Goal: Transaction & Acquisition: Purchase product/service

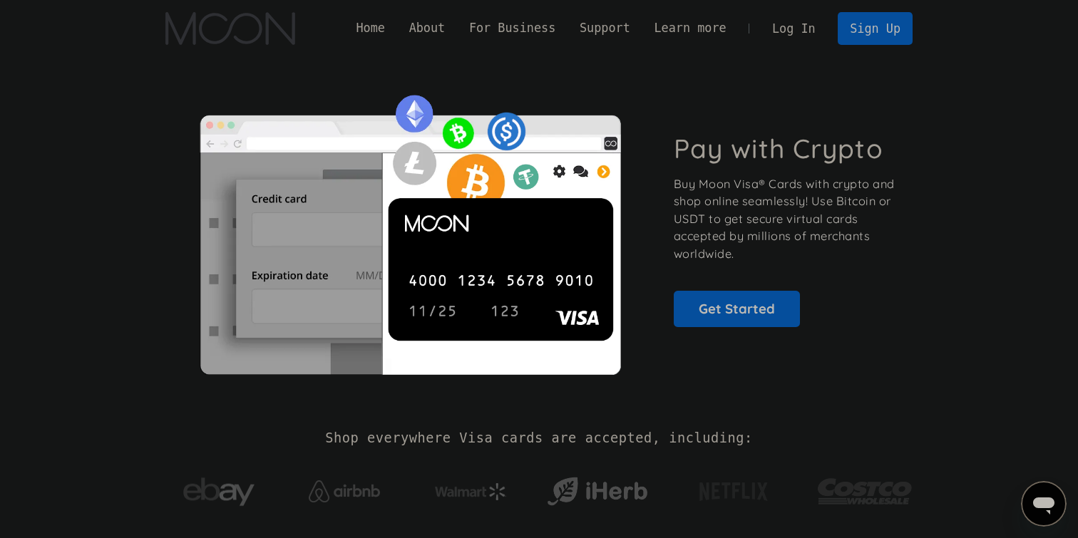
click at [783, 31] on link "Log In" at bounding box center [793, 28] width 67 height 31
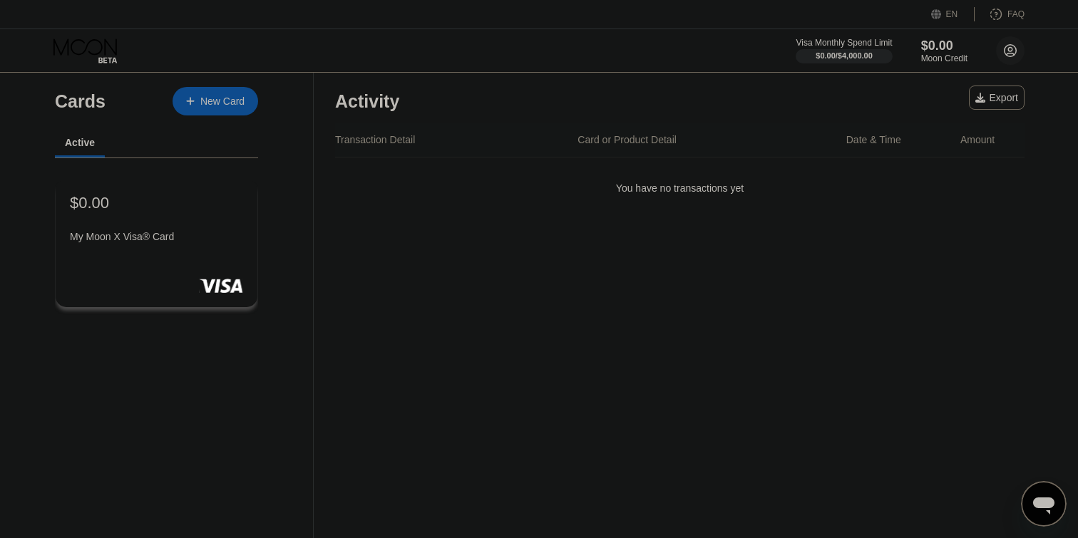
click at [1009, 51] on icon at bounding box center [1011, 51] width 8 height 8
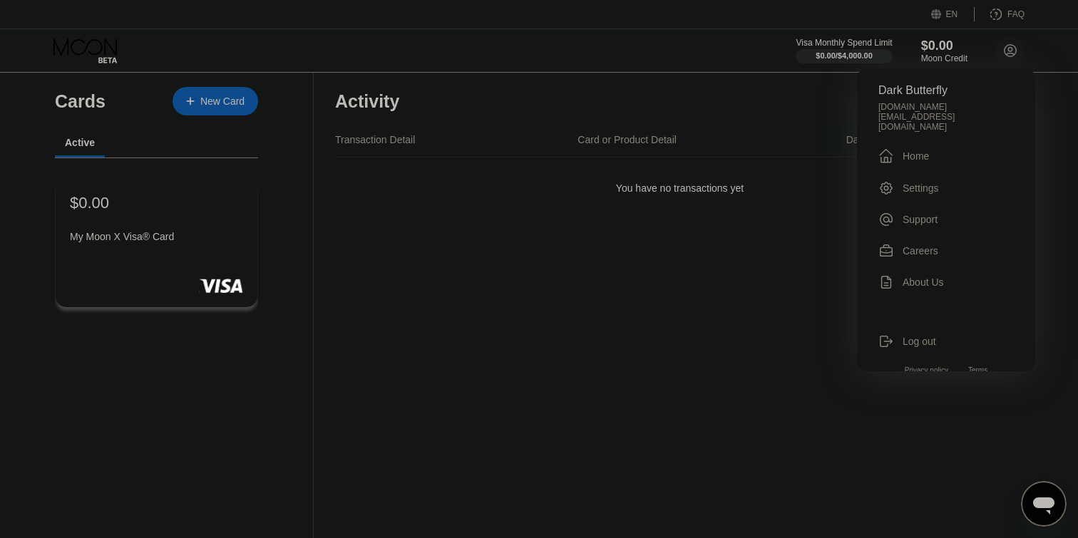
click at [893, 180] on icon at bounding box center [886, 188] width 16 height 16
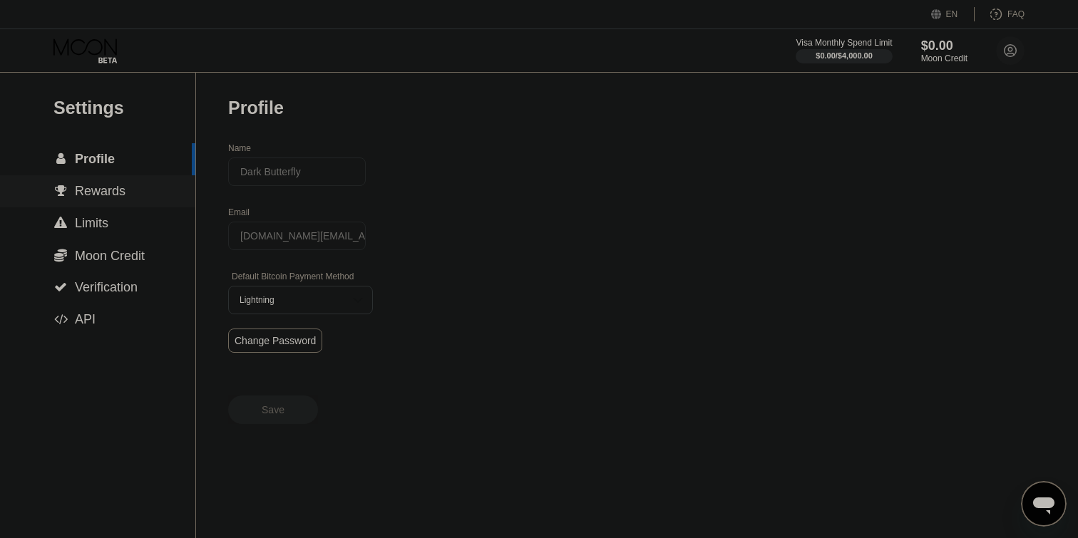
click at [84, 188] on span "Rewards" at bounding box center [100, 191] width 51 height 14
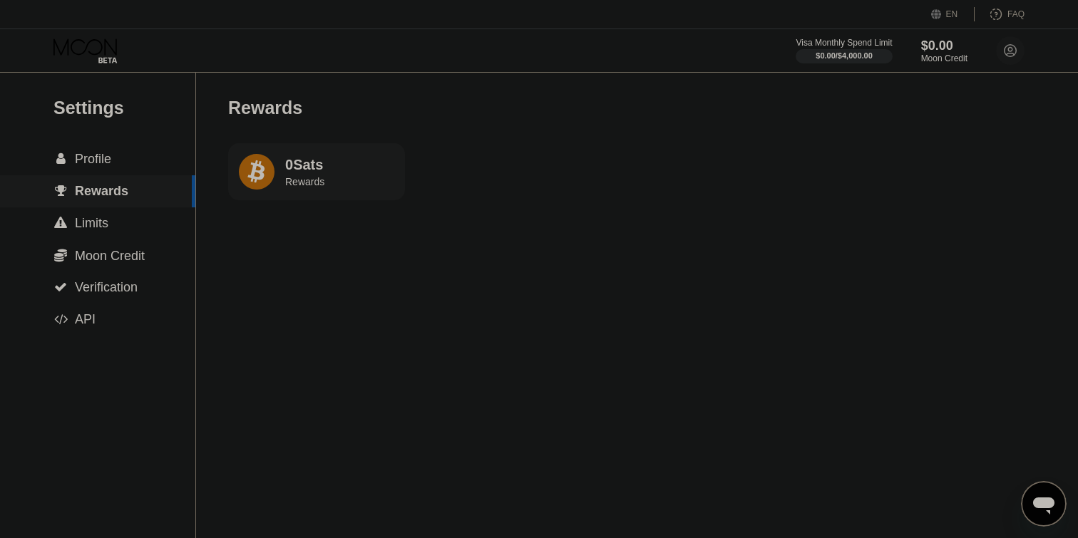
click at [128, 229] on div " Limits" at bounding box center [97, 223] width 195 height 15
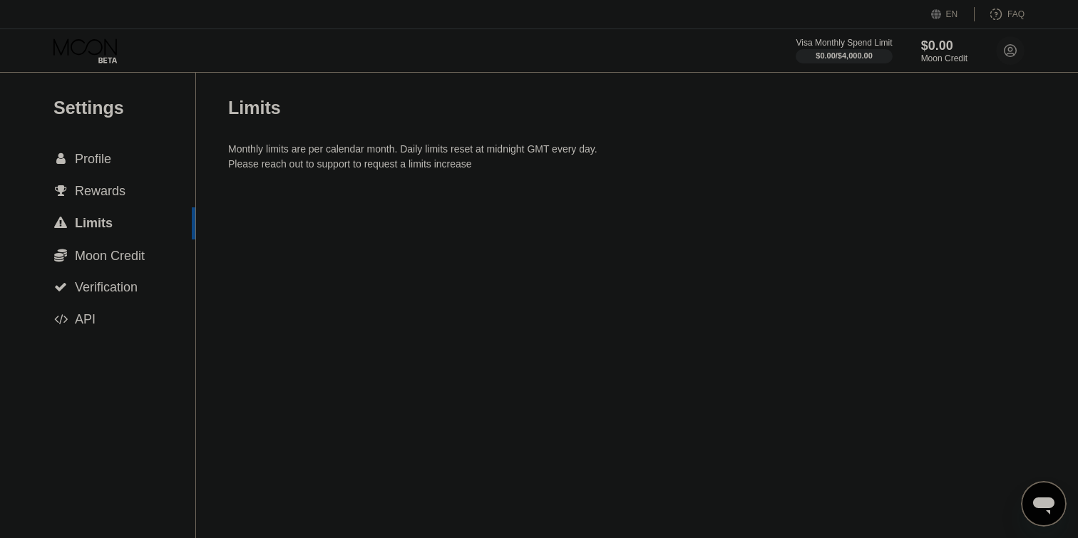
click at [136, 249] on span "Moon Credit" at bounding box center [110, 256] width 70 height 14
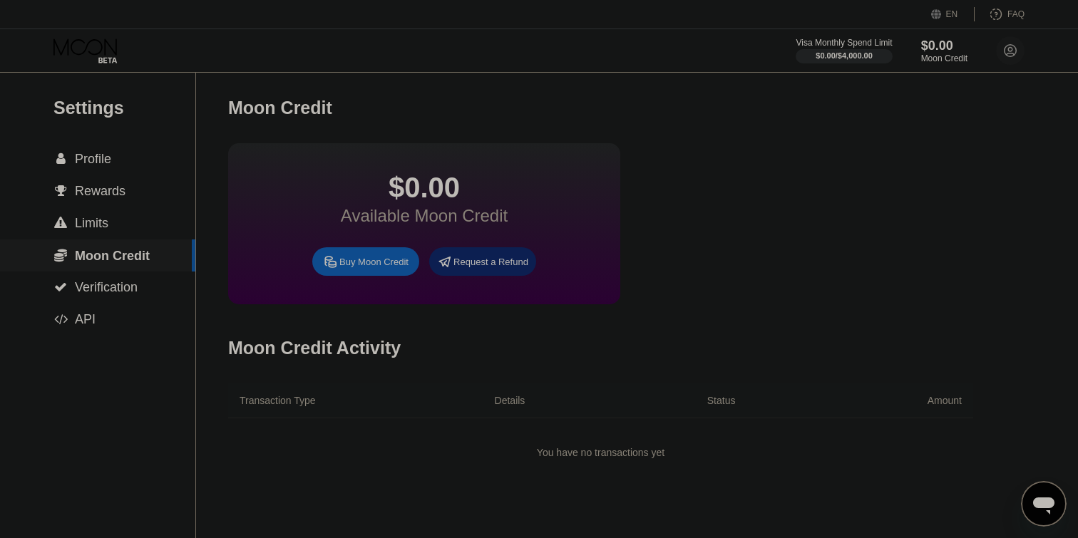
click at [339, 261] on div "Buy Moon Credit" at bounding box center [373, 262] width 69 height 12
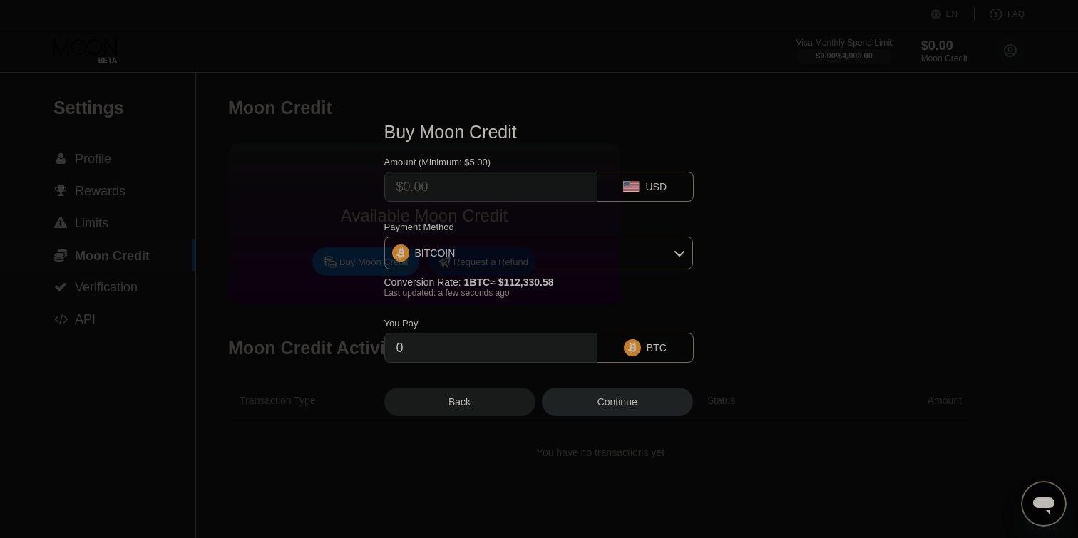
click at [519, 270] on div "Payment Method BITCOIN Conversion Rate: 1 BTC ≈ $112,330.58 Last updated: a few…" at bounding box center [538, 260] width 309 height 76
click at [530, 250] on div "BITCOIN" at bounding box center [538, 253] width 307 height 29
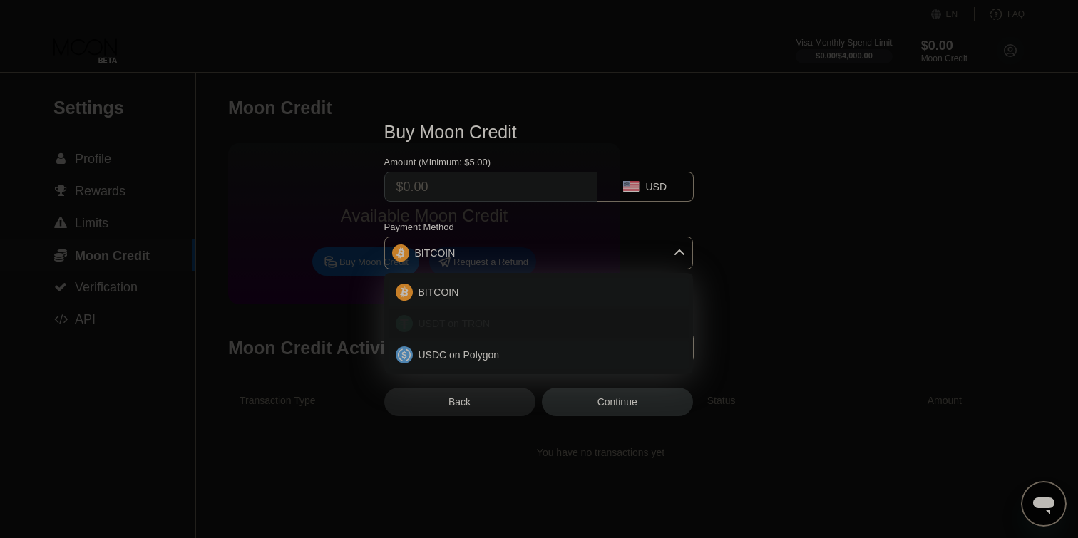
click at [529, 331] on div "USDT on TRON" at bounding box center [539, 323] width 300 height 29
type input "0.00"
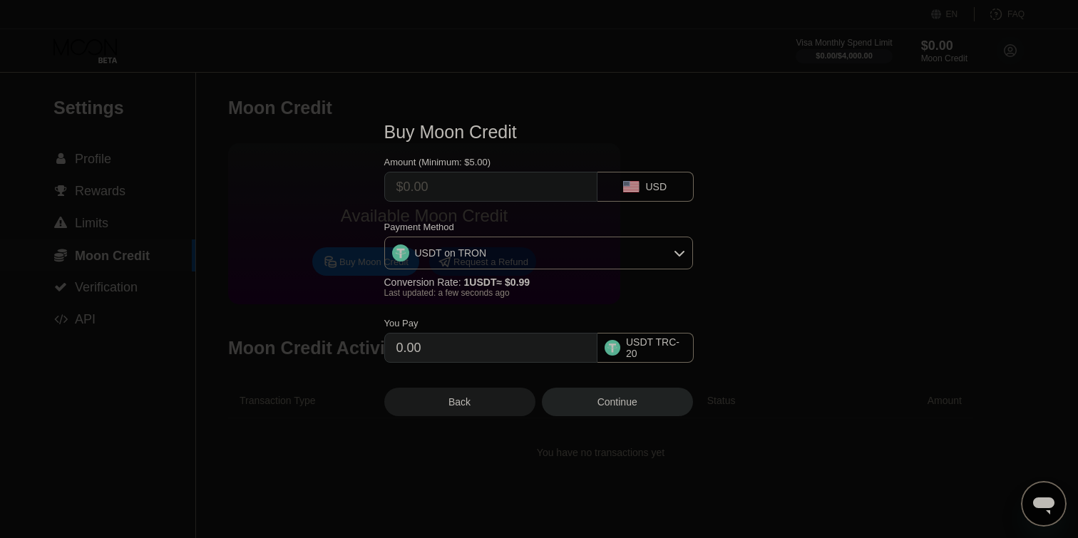
click at [516, 177] on input "text" at bounding box center [490, 187] width 189 height 29
type input "$1"
type input "1.01"
type input "$16"
type input "16.16"
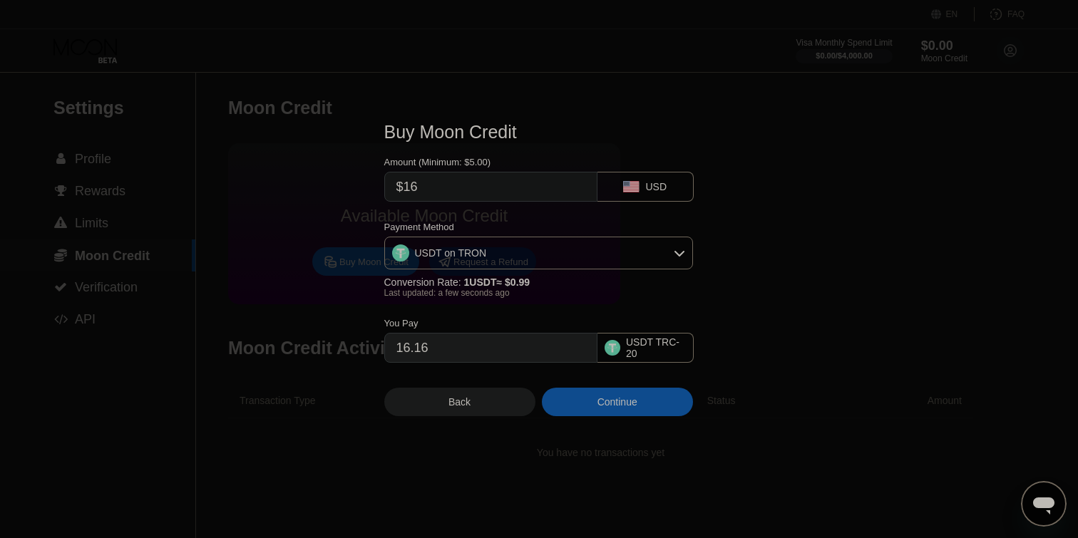
type input "$1"
type input "1.01"
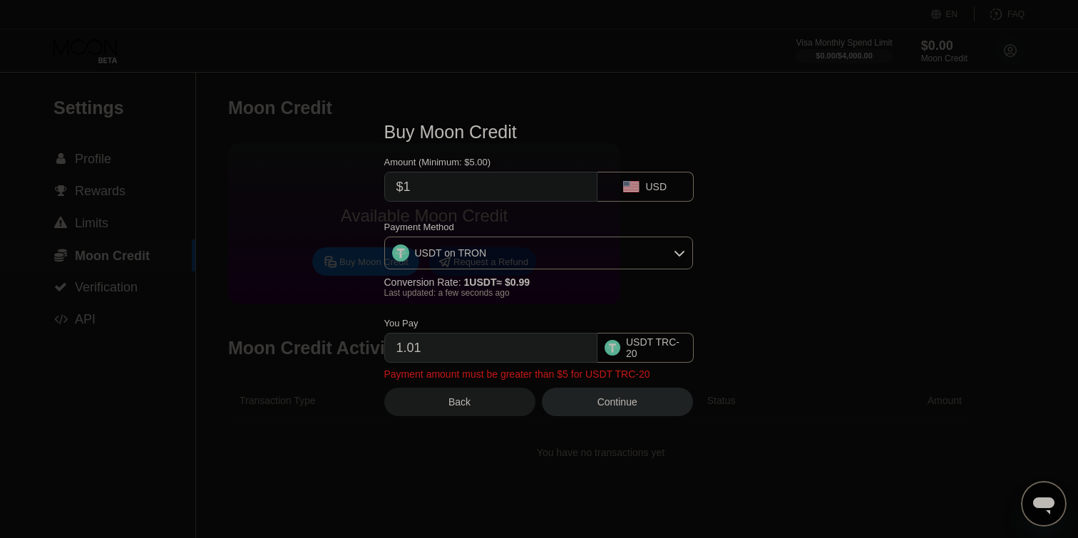
type input "$15"
type input "15.15"
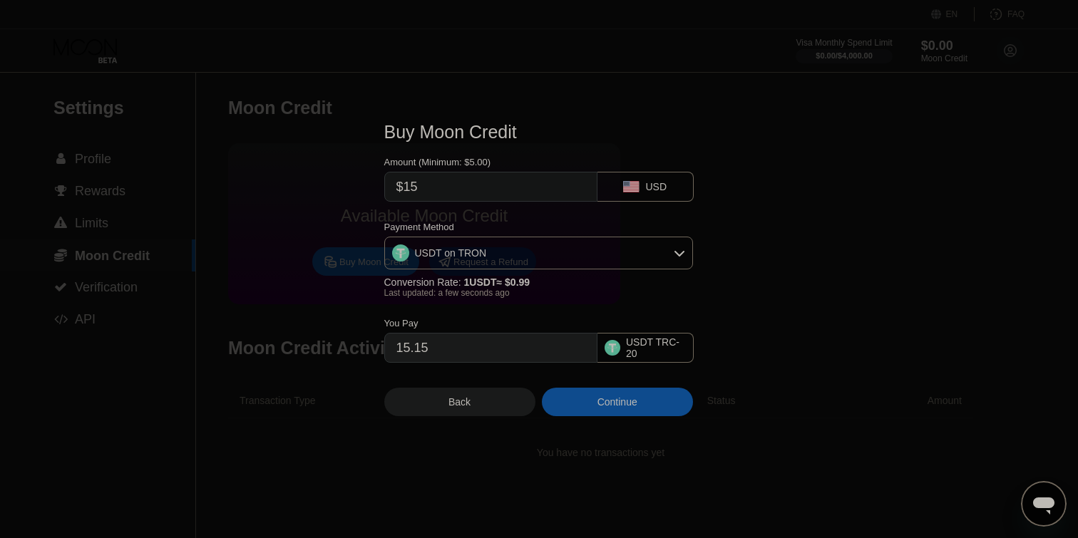
type input "$15"
click at [597, 397] on div "Continue" at bounding box center [617, 401] width 40 height 11
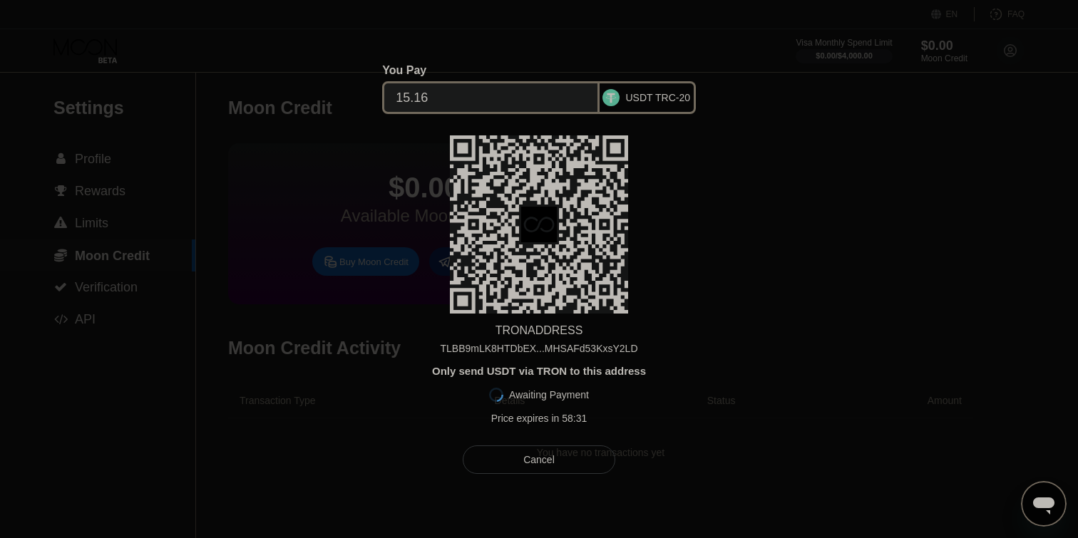
click at [672, 261] on div "TRON ADDRESS TLBB9mLK8HTDbEX...MHSAFd53KxsY2LD Only send USDT via TRON to this …" at bounding box center [539, 283] width 310 height 296
click at [544, 327] on div "TRON ADDRESS" at bounding box center [539, 330] width 88 height 13
click at [520, 450] on div "Cancel" at bounding box center [539, 460] width 152 height 29
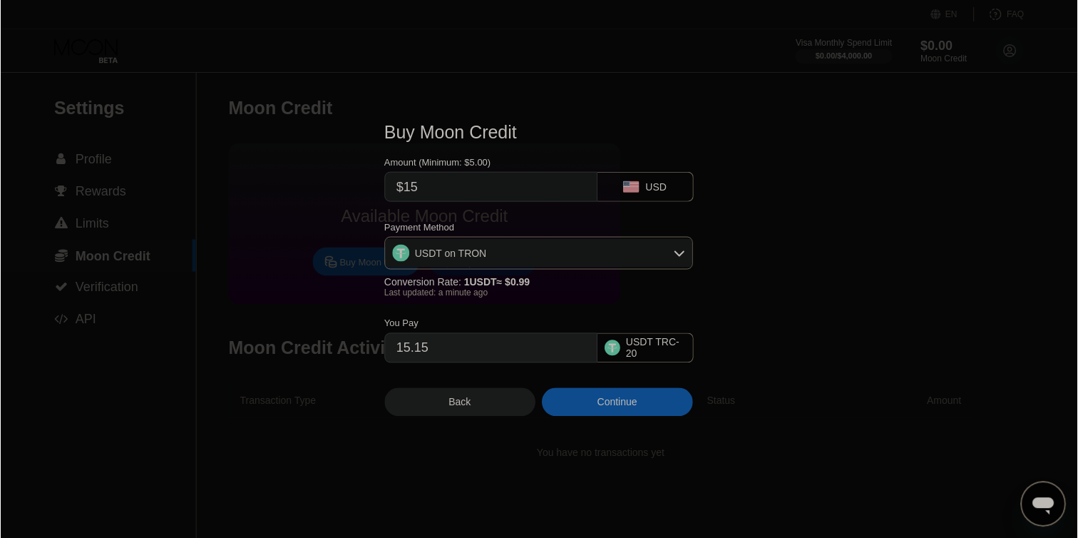
scroll to position [3, 0]
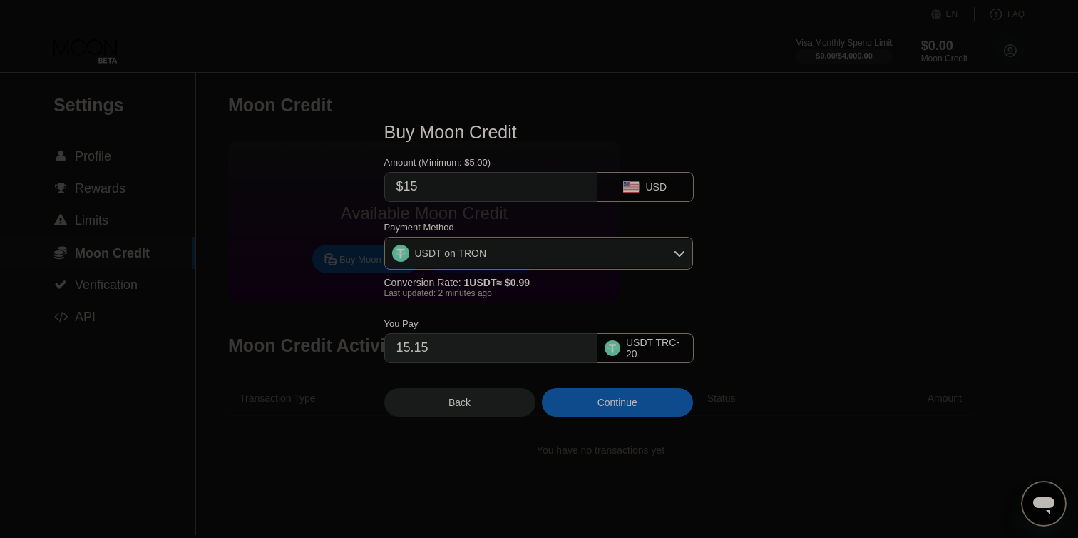
click at [475, 408] on div "Back" at bounding box center [459, 402] width 151 height 29
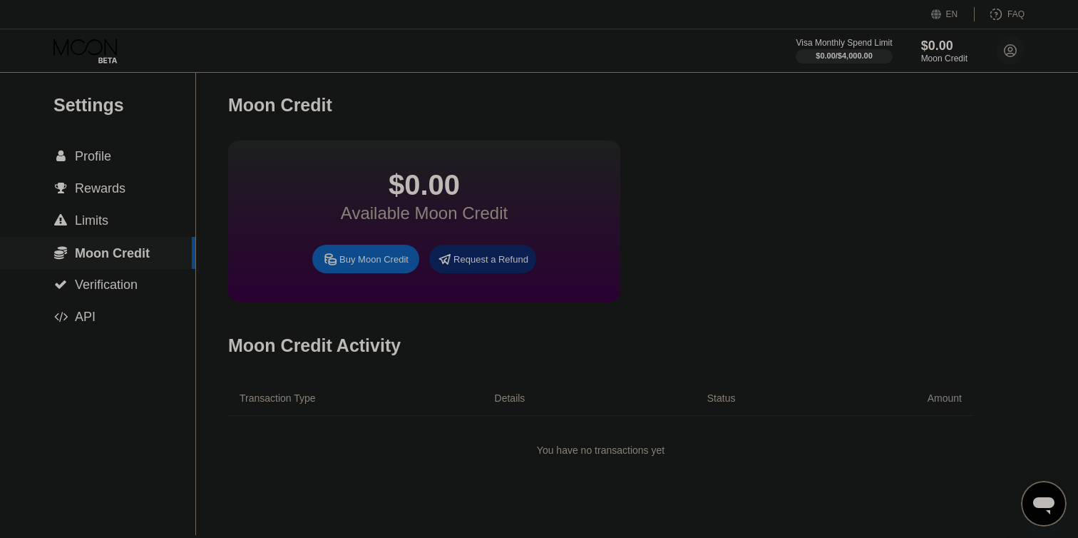
click at [371, 263] on div "Buy Moon Credit" at bounding box center [373, 259] width 69 height 12
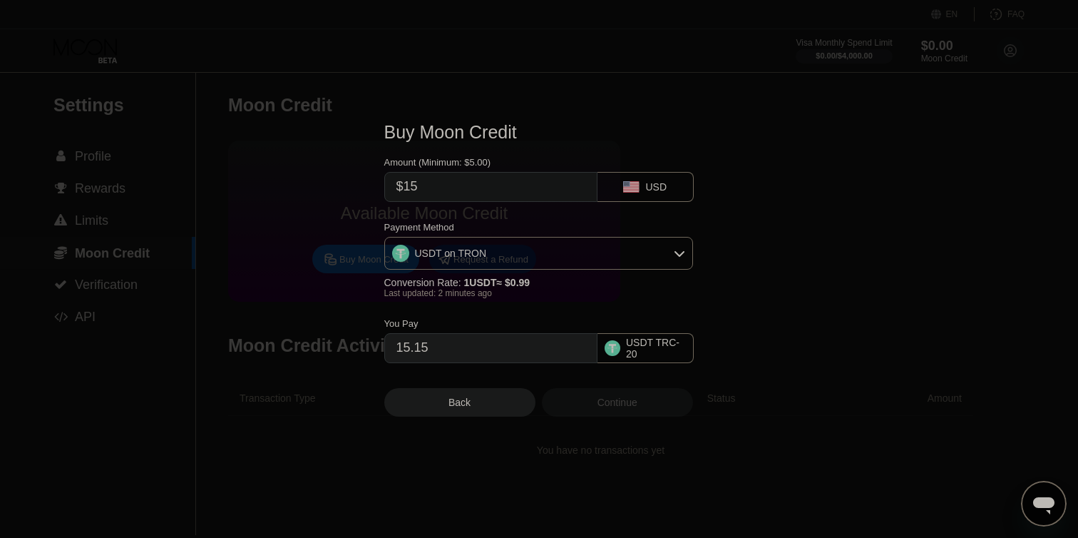
click at [582, 396] on div "Continue" at bounding box center [617, 402] width 151 height 29
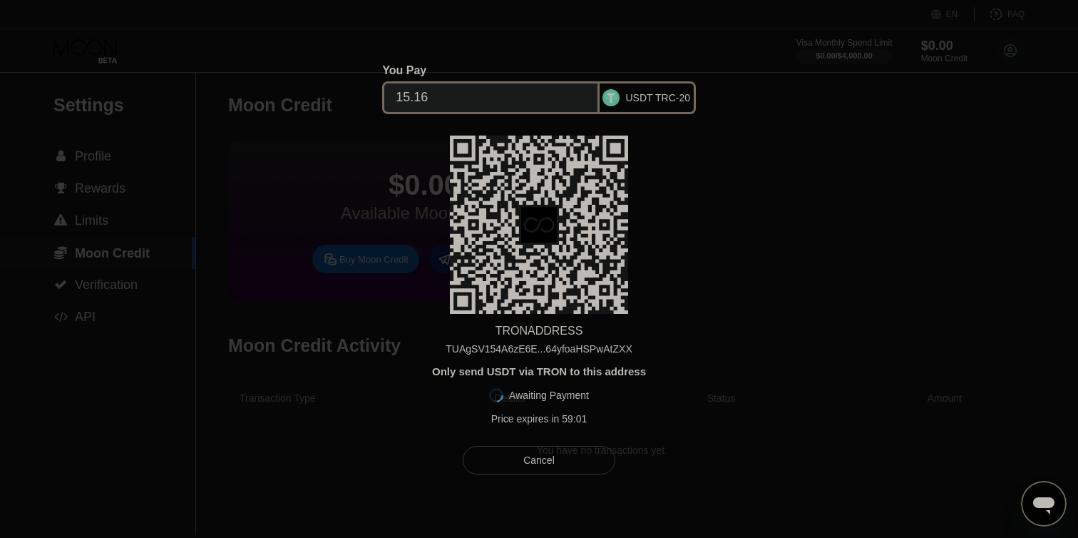
click at [593, 348] on div "TUAgSV154A6zE6E...64yfoaHSPwAtZXX" at bounding box center [539, 348] width 186 height 11
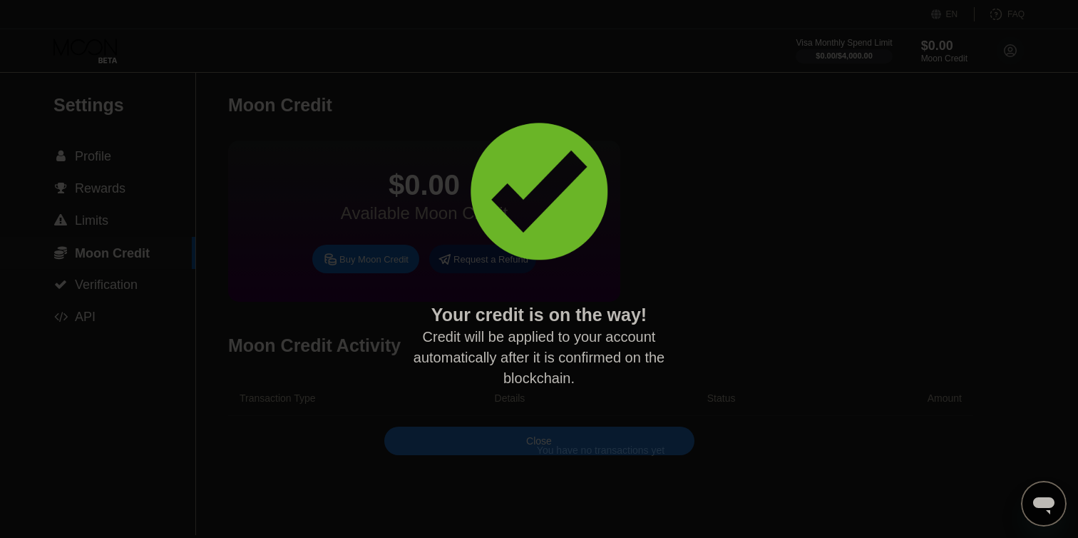
click at [540, 441] on div "Close" at bounding box center [539, 440] width 26 height 11
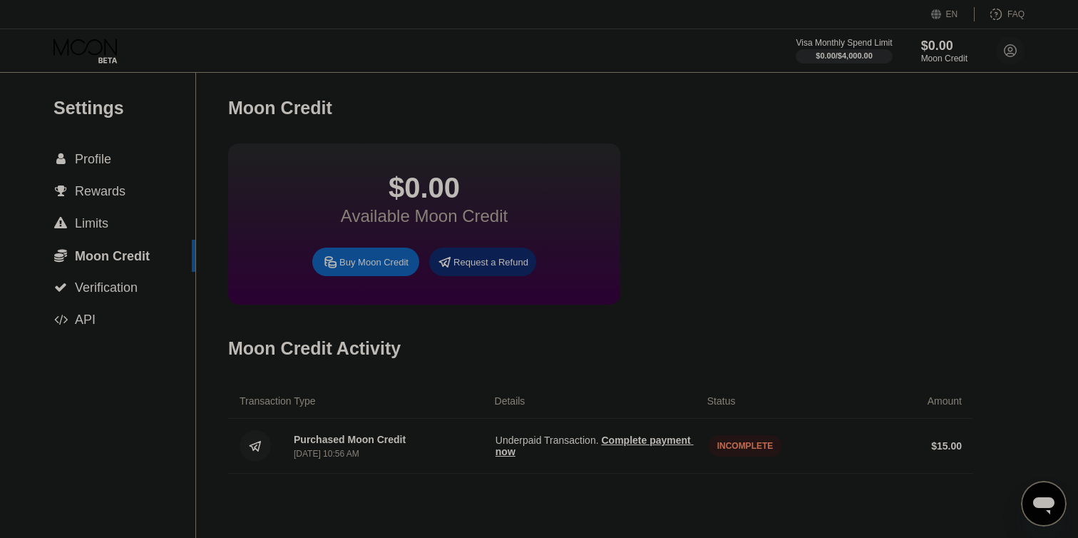
click at [622, 446] on span "Complete payment now" at bounding box center [594, 445] width 198 height 23
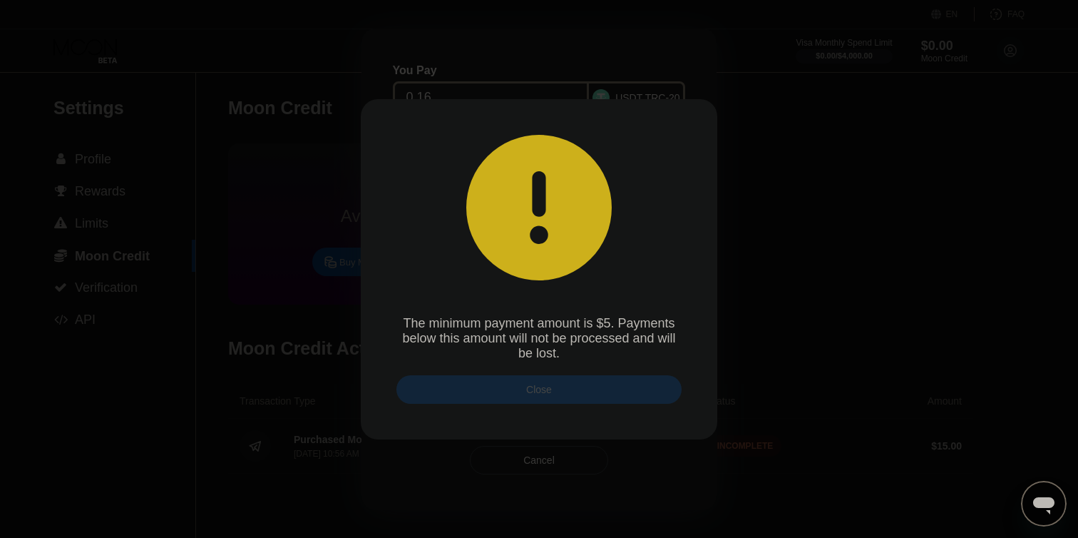
click at [575, 387] on div "Close" at bounding box center [538, 389] width 285 height 29
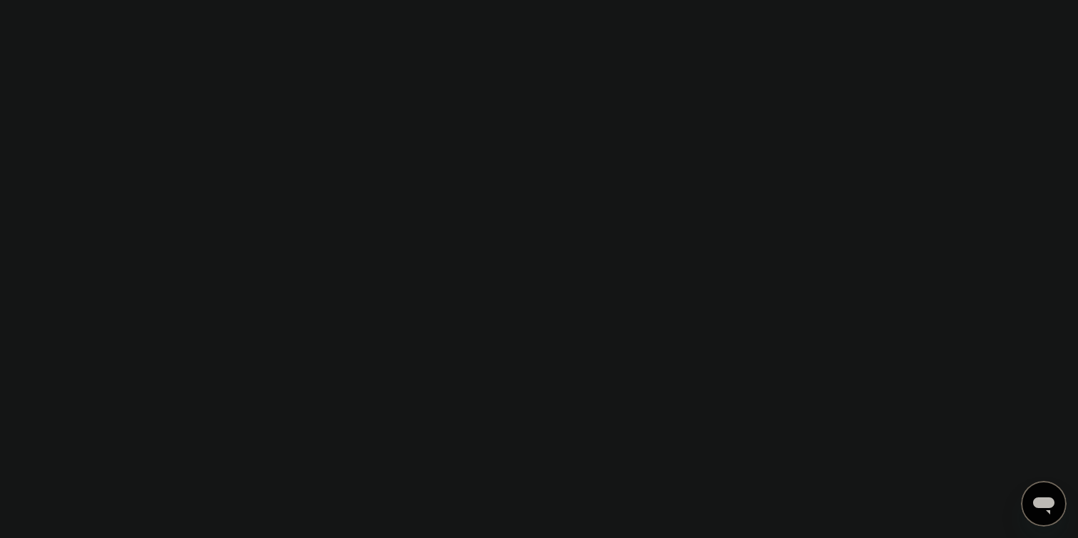
click at [827, 312] on div at bounding box center [539, 269] width 1078 height 538
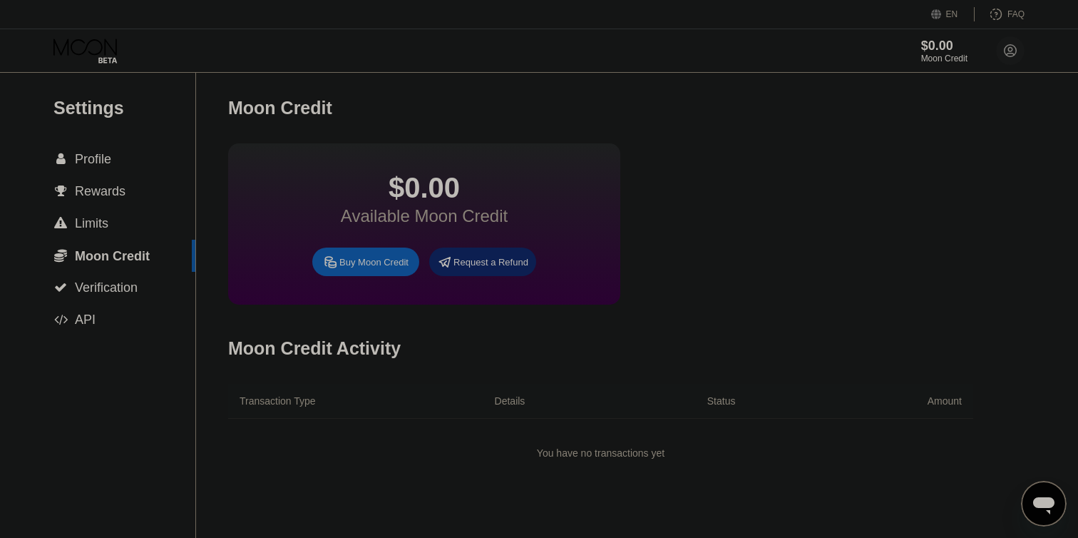
click at [676, 384] on div "Moon Credit Activity" at bounding box center [600, 348] width 745 height 71
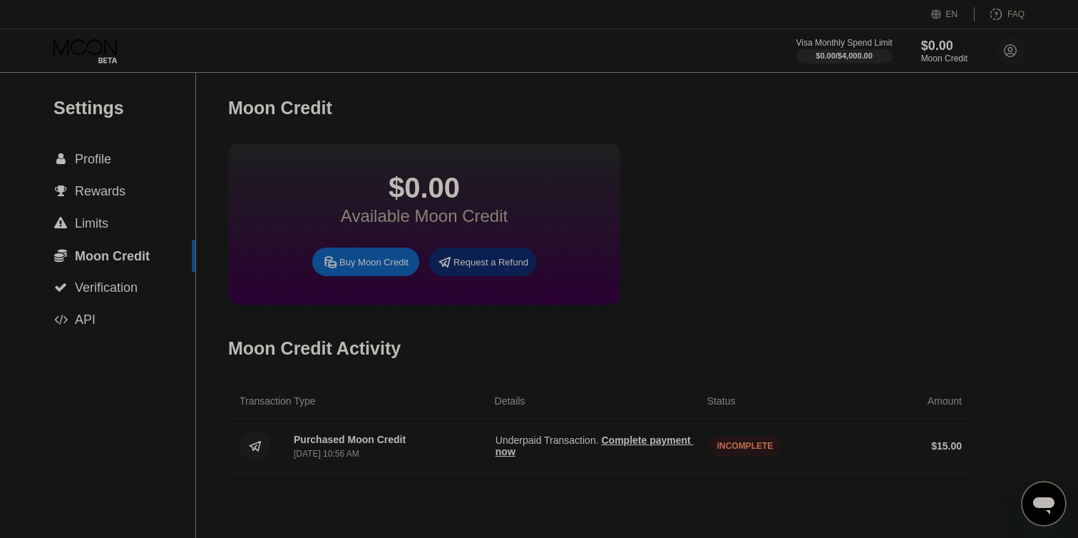
click at [617, 438] on span "Complete payment now" at bounding box center [594, 445] width 198 height 23
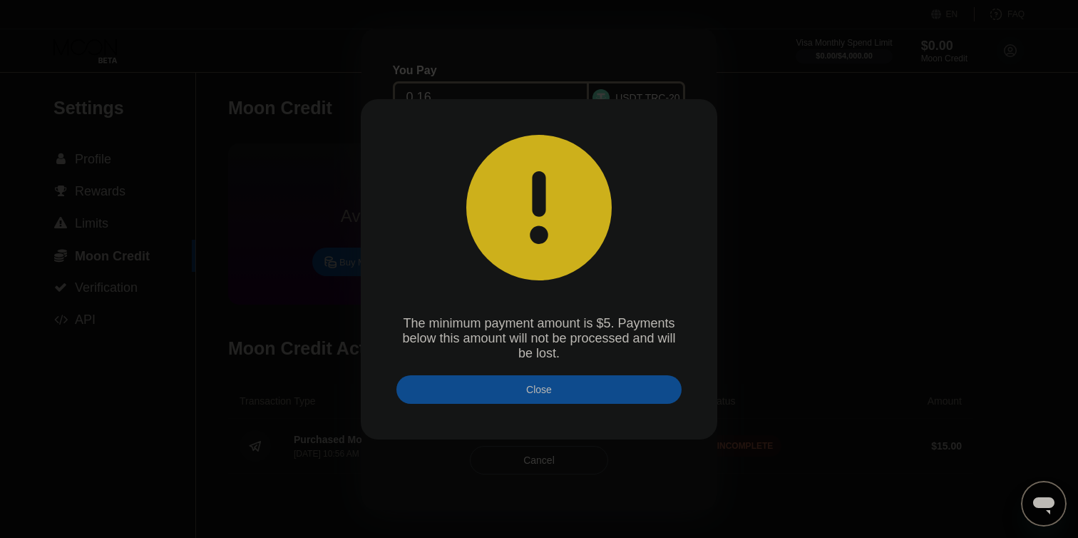
click at [559, 384] on div "Close" at bounding box center [538, 389] width 285 height 29
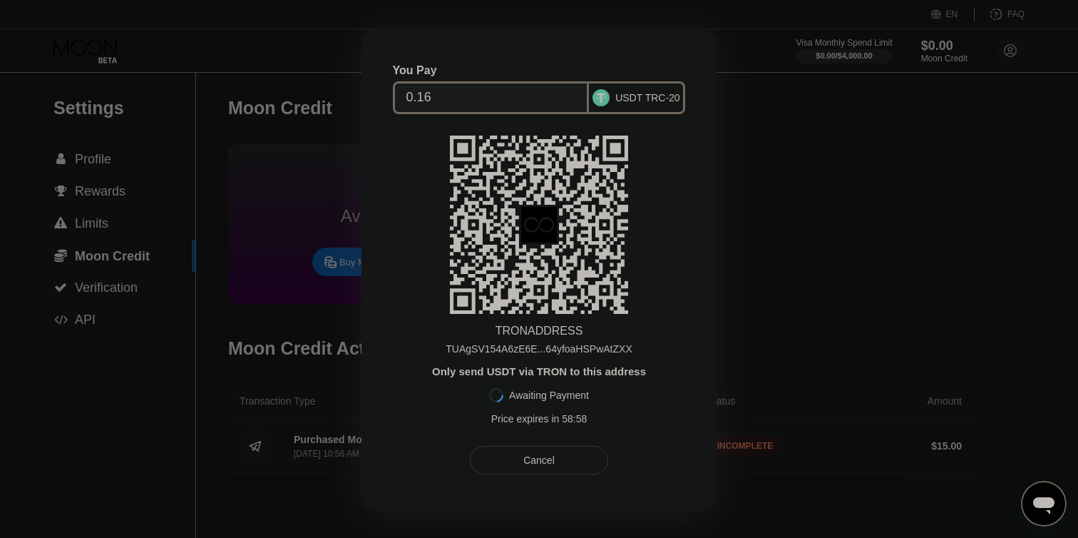
click at [634, 294] on div "TRON ADDRESS TUAgSV154A6zE6E...64yfoaHSPwAtZXX Only send USDT via TRON to this …" at bounding box center [538, 283] width 281 height 296
click at [552, 435] on div "You Pay 0.16 USDT TRC-20 TRON ADDRESS TUAgSV154A6zE6E...64yfoaHSPwAtZXX Only se…" at bounding box center [538, 269] width 281 height 410
click at [623, 96] on div "USDT TRC-20" at bounding box center [647, 97] width 65 height 11
click at [637, 255] on div "TRON ADDRESS TUAgSV154A6zE6E...64yfoaHSPwAtZXX Only send USDT via TRON to this …" at bounding box center [538, 283] width 281 height 296
drag, startPoint x: 637, startPoint y: 354, endPoint x: 634, endPoint y: 371, distance: 18.2
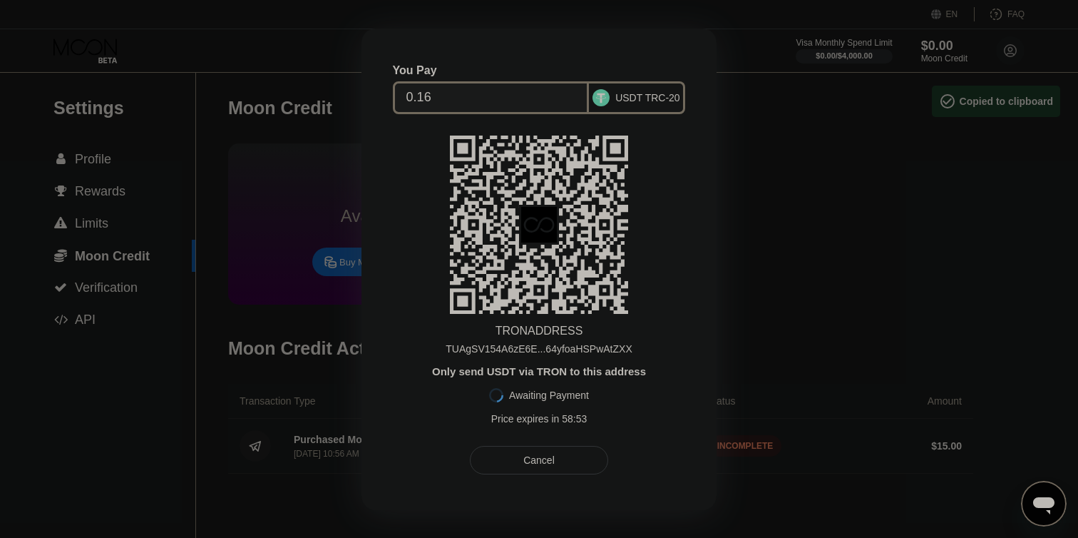
click at [637, 357] on div "TRON ADDRESS TUAgSV154A6zE6E...64yfoaHSPwAtZXX Only send USDT via TRON to this …" at bounding box center [538, 283] width 281 height 296
click at [555, 391] on div "Awaiting Payment" at bounding box center [549, 394] width 80 height 11
click at [584, 478] on div "You Pay 0.16 USDT TRC-20 TRON ADDRESS TUAgSV154A6zE6E...64yfoaHSPwAtZXX Only se…" at bounding box center [538, 269] width 355 height 481
click at [581, 454] on div "Cancel" at bounding box center [539, 460] width 138 height 29
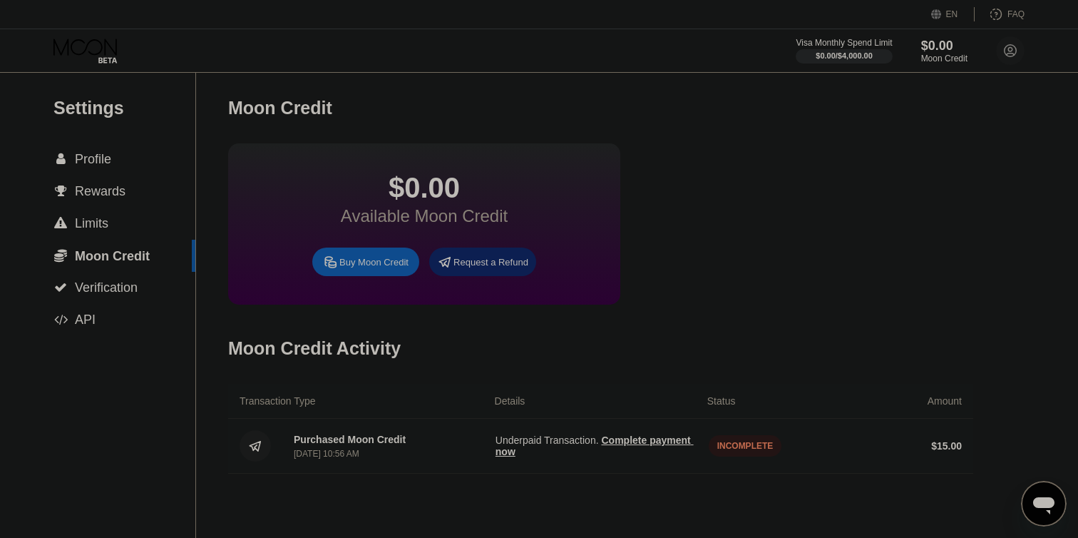
drag, startPoint x: 681, startPoint y: 456, endPoint x: 809, endPoint y: 458, distance: 128.3
click at [809, 458] on div "Purchased Moon Credit Sep 24, 2025, 10:56 AM Underpaid Transaction . Complete p…" at bounding box center [600, 445] width 745 height 55
click at [803, 361] on div "Moon Credit Activity" at bounding box center [600, 348] width 745 height 71
click at [324, 442] on div "Purchased Moon Credit" at bounding box center [350, 438] width 112 height 11
click at [254, 446] on circle at bounding box center [255, 445] width 31 height 31
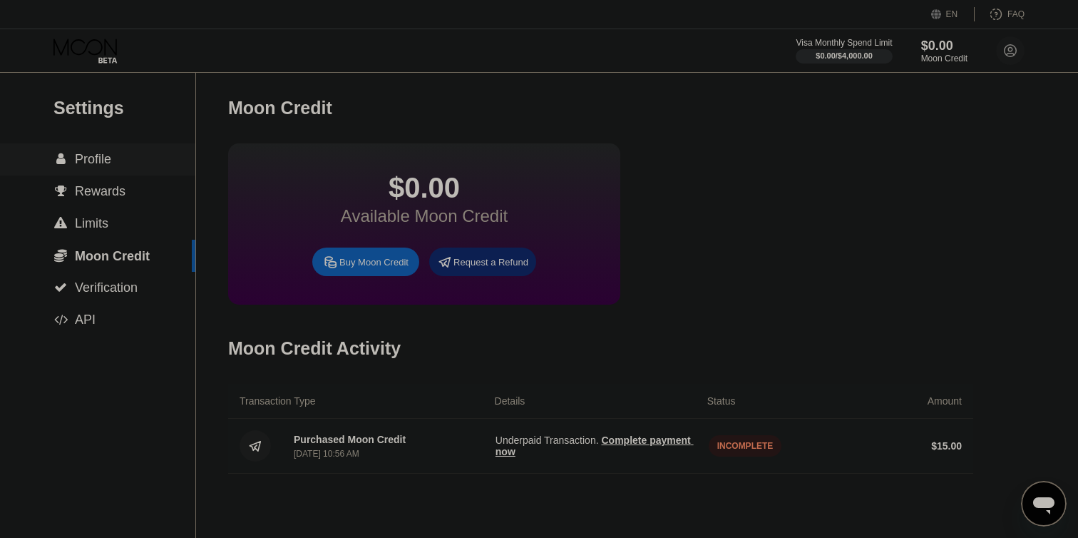
click at [106, 177] on div " Rewards" at bounding box center [97, 191] width 195 height 32
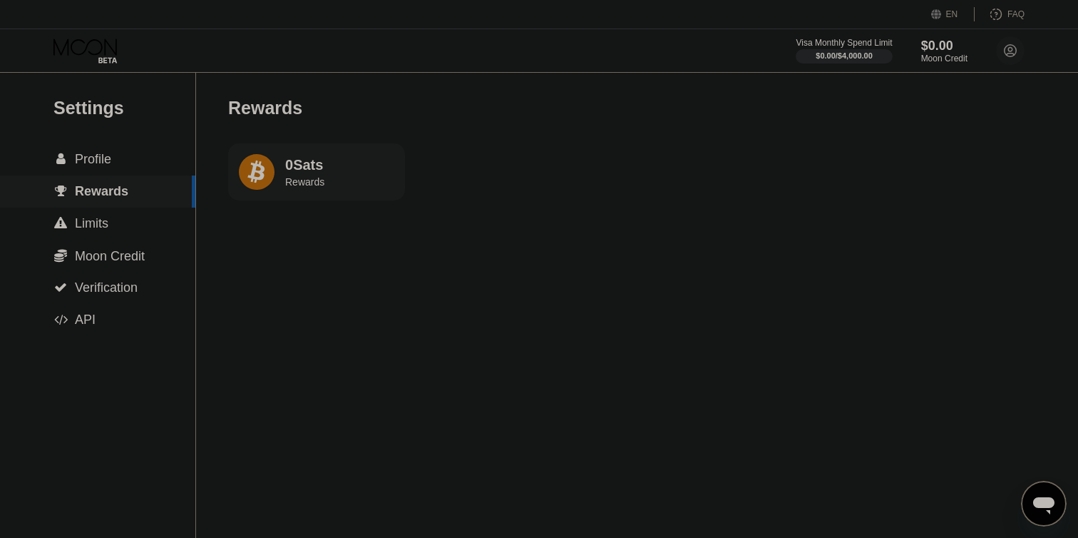
click at [129, 169] on div " Profile" at bounding box center [97, 159] width 195 height 32
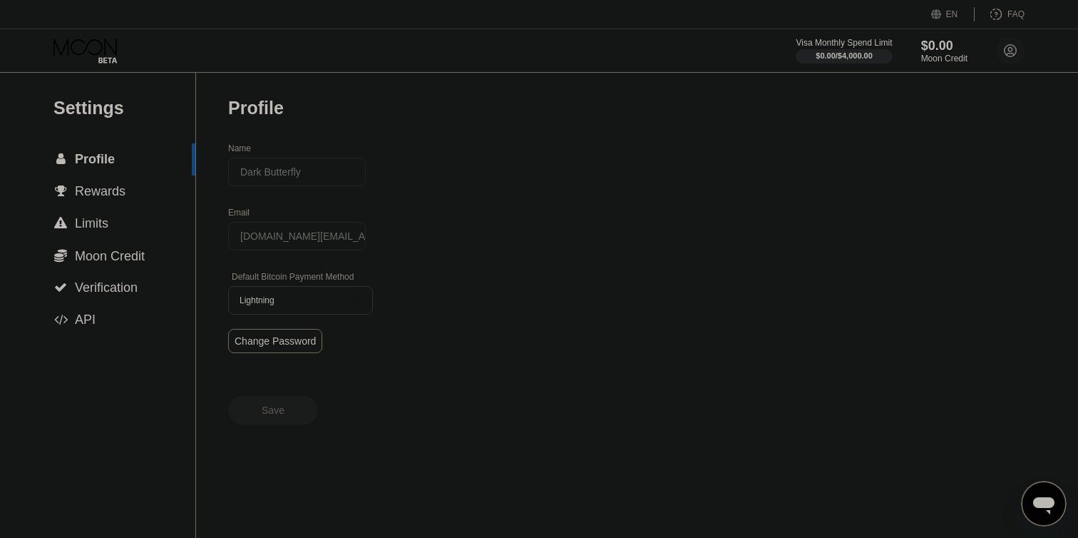
click at [123, 156] on div " Profile" at bounding box center [96, 159] width 192 height 15
click at [123, 198] on span "Rewards" at bounding box center [100, 191] width 51 height 14
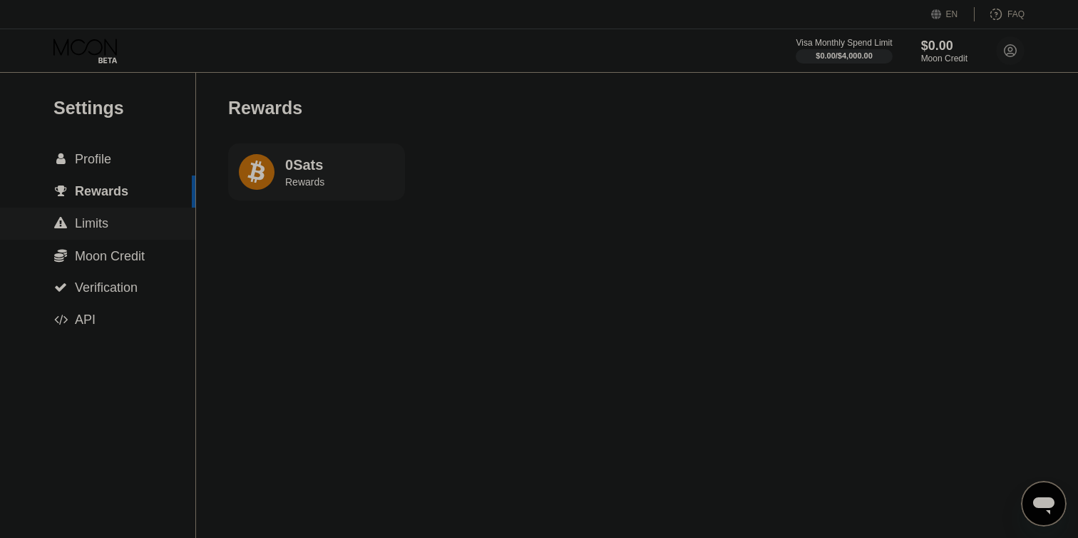
click at [114, 242] on div " Moon Credit" at bounding box center [97, 256] width 195 height 32
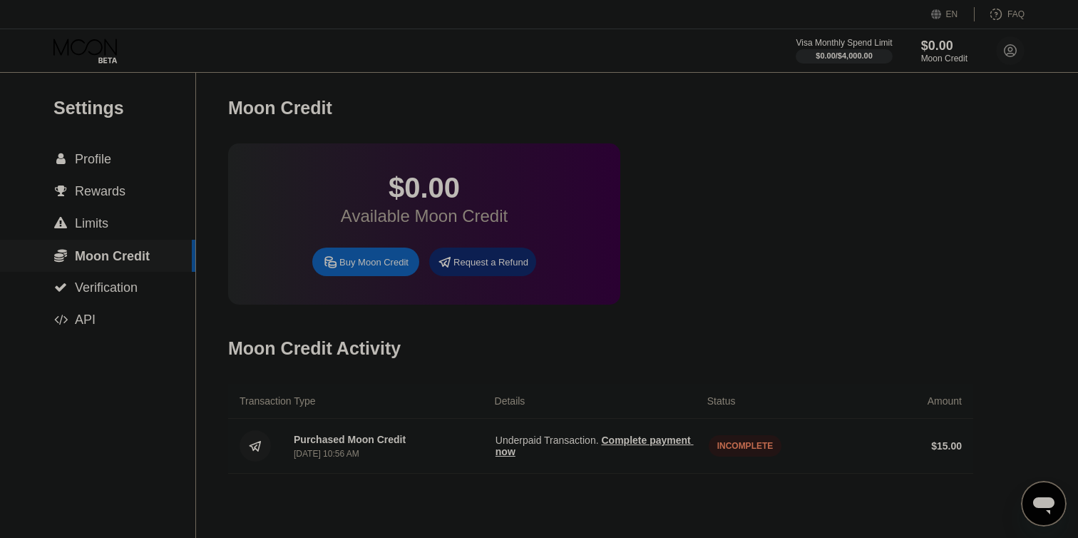
click at [448, 334] on div "Moon Credit Activity" at bounding box center [600, 348] width 745 height 71
click at [894, 274] on div "$0.00 Available Moon Credit Buy Moon Credit Request a Refund" at bounding box center [600, 223] width 745 height 161
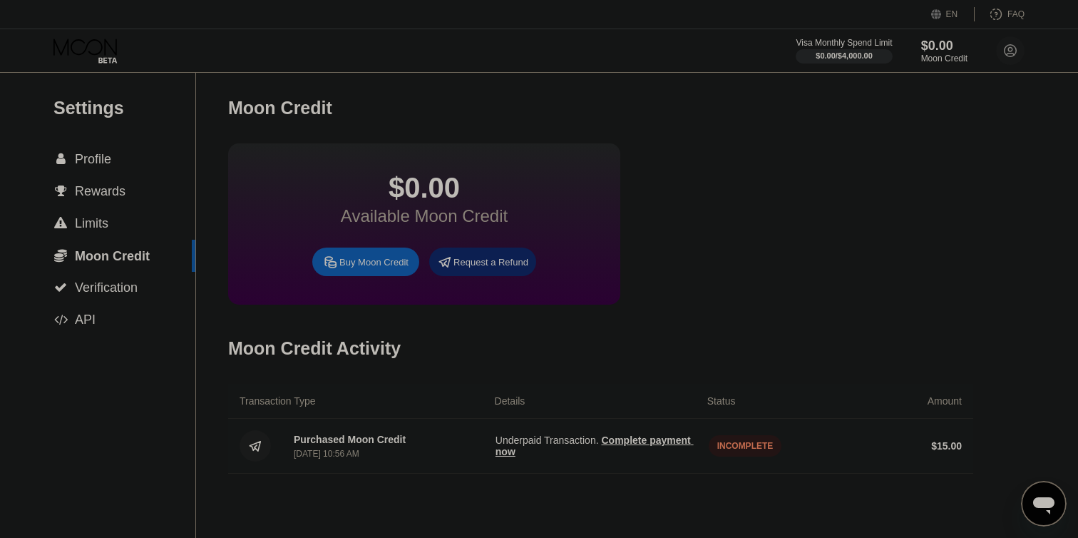
click at [639, 443] on span "Complete payment now" at bounding box center [594, 445] width 198 height 23
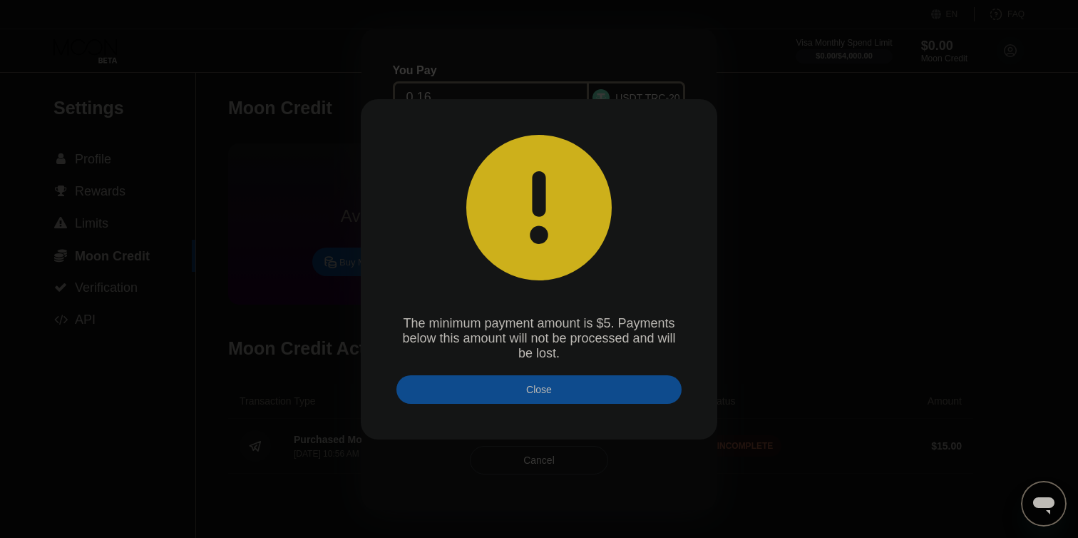
click at [639, 387] on div "Close" at bounding box center [538, 389] width 285 height 29
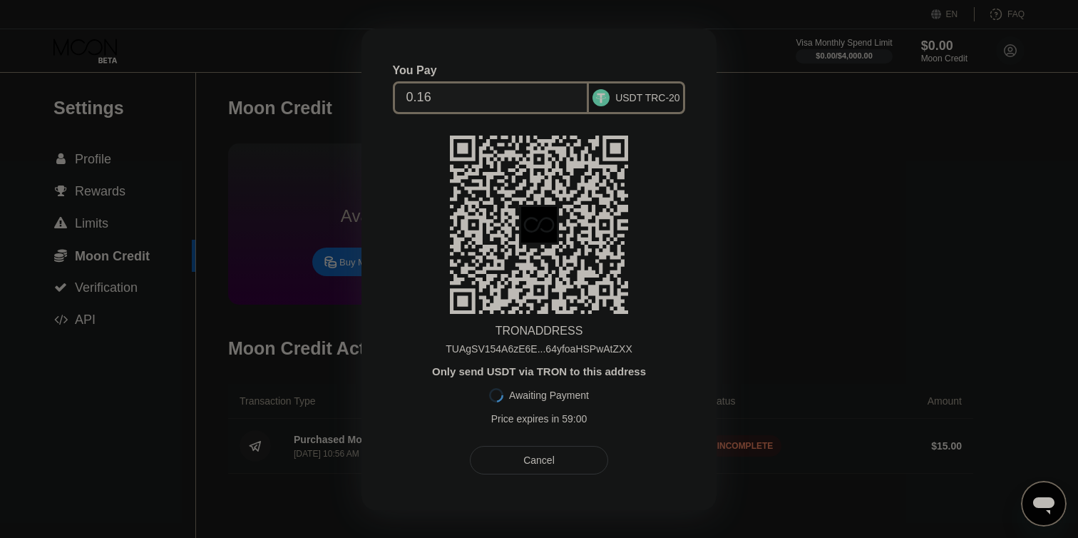
click at [466, 81] on div "0.16" at bounding box center [491, 97] width 197 height 33
click at [461, 92] on input "0.16" at bounding box center [491, 97] width 170 height 29
click at [819, 205] on div at bounding box center [539, 269] width 1078 height 538
click at [579, 463] on div "Cancel" at bounding box center [539, 460] width 138 height 29
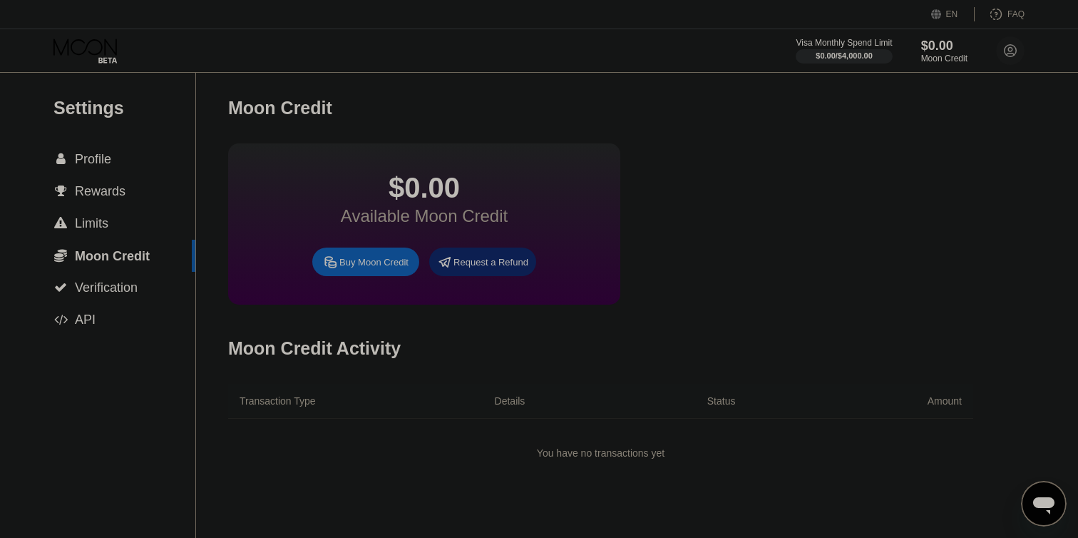
click at [721, 249] on div "$0.00 Available Moon Credit Buy Moon Credit Request a Refund" at bounding box center [600, 223] width 745 height 161
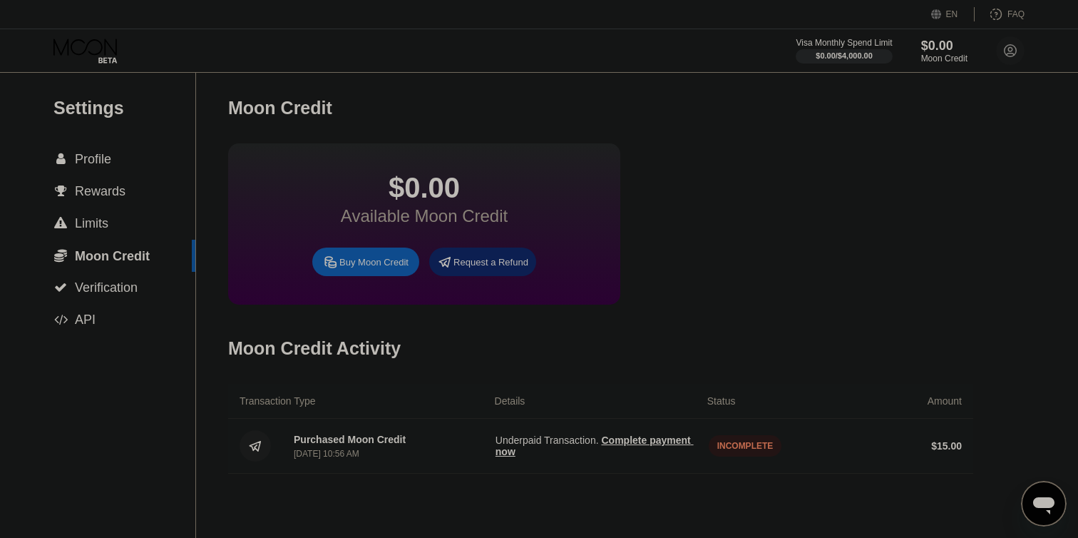
click at [496, 270] on div "Request a Refund" at bounding box center [482, 261] width 107 height 29
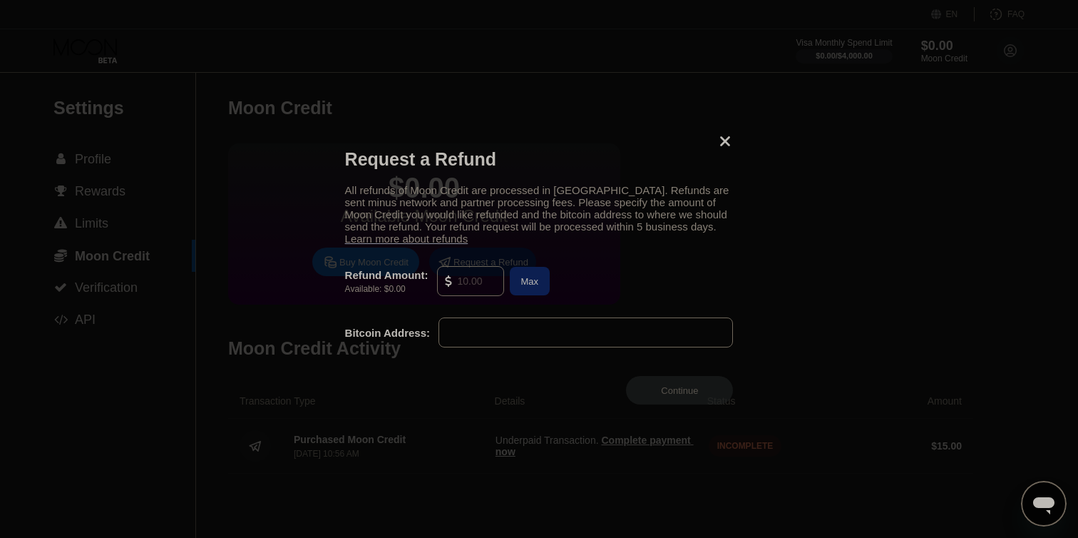
click at [484, 284] on input "text" at bounding box center [477, 281] width 38 height 29
click at [470, 199] on div "All refunds of Moon Credit are processed in Bitcoin. Refunds are sent minus net…" at bounding box center [539, 214] width 389 height 61
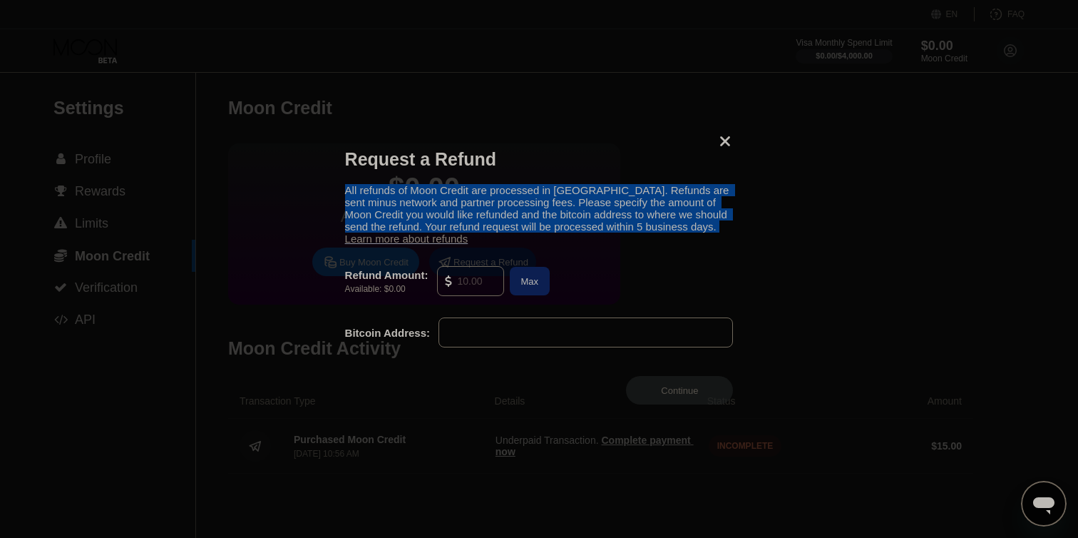
click at [470, 199] on div "All refunds of Moon Credit are processed in Bitcoin. Refunds are sent minus net…" at bounding box center [539, 214] width 389 height 61
copy div "All refunds of Moon Credit are processed in Bitcoin. Refunds are sent minus net…"
click at [710, 217] on div "All refunds of Moon Credit are processed in Bitcoin. Refunds are sent minus net…" at bounding box center [539, 214] width 389 height 61
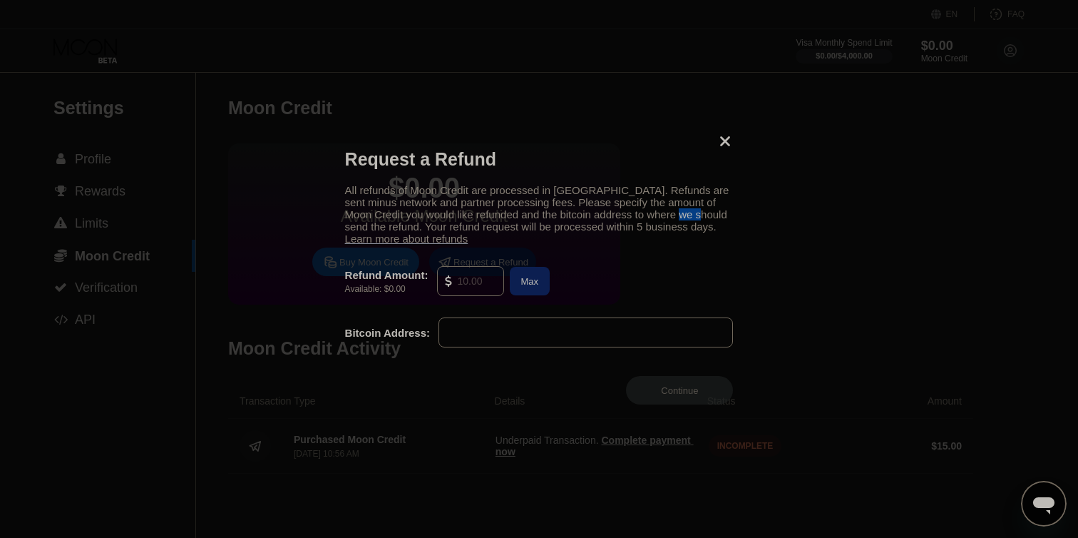
click at [710, 217] on div "All refunds of Moon Credit are processed in Bitcoin. Refunds are sent minus net…" at bounding box center [539, 214] width 389 height 61
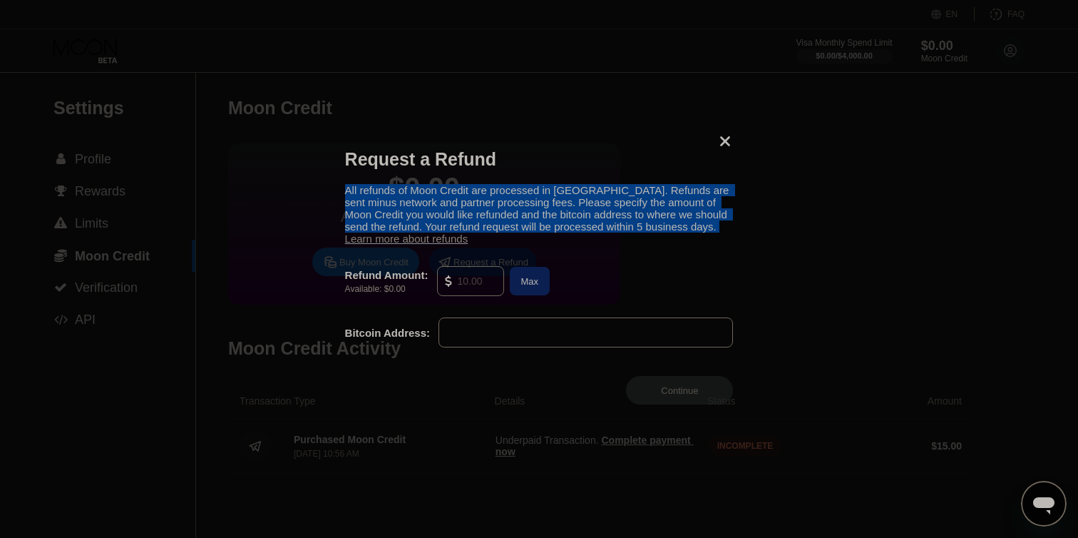
click at [710, 217] on div "All refunds of Moon Credit are processed in Bitcoin. Refunds are sent minus net…" at bounding box center [539, 214] width 389 height 61
click at [729, 136] on icon at bounding box center [726, 141] width 10 height 10
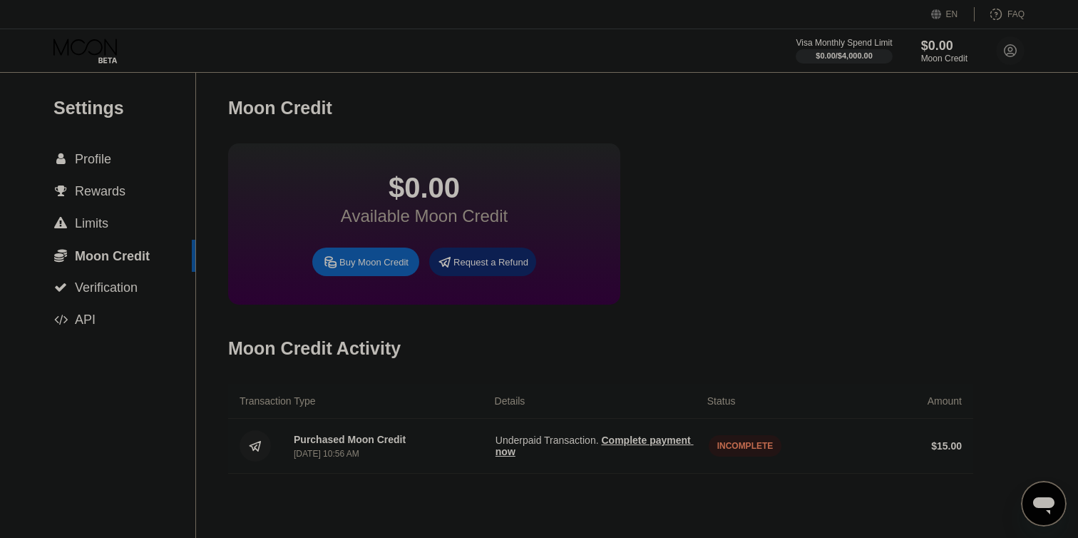
click at [548, 453] on span "Complete payment now" at bounding box center [594, 445] width 198 height 23
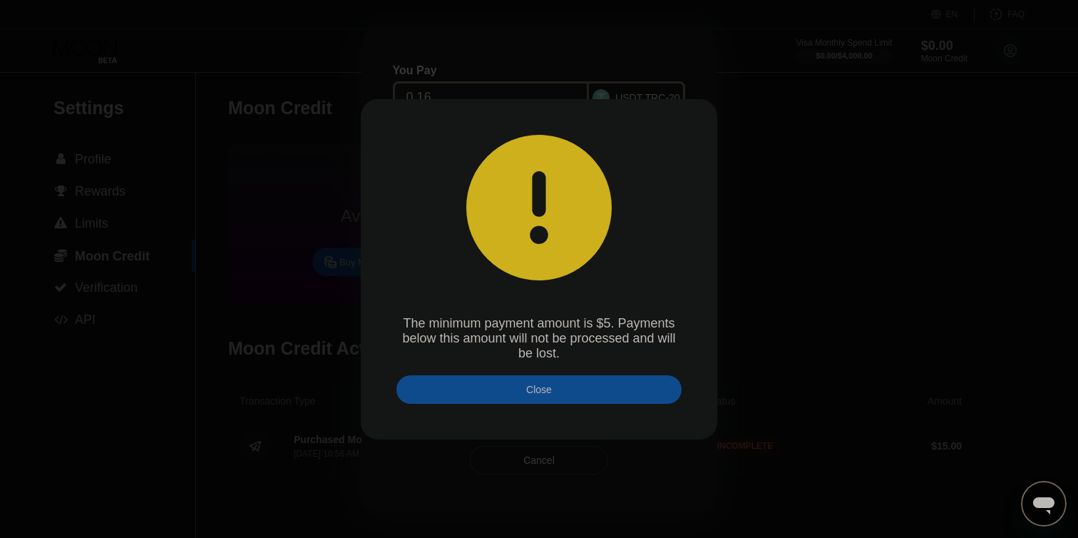
click at [537, 386] on div "Close" at bounding box center [539, 389] width 26 height 11
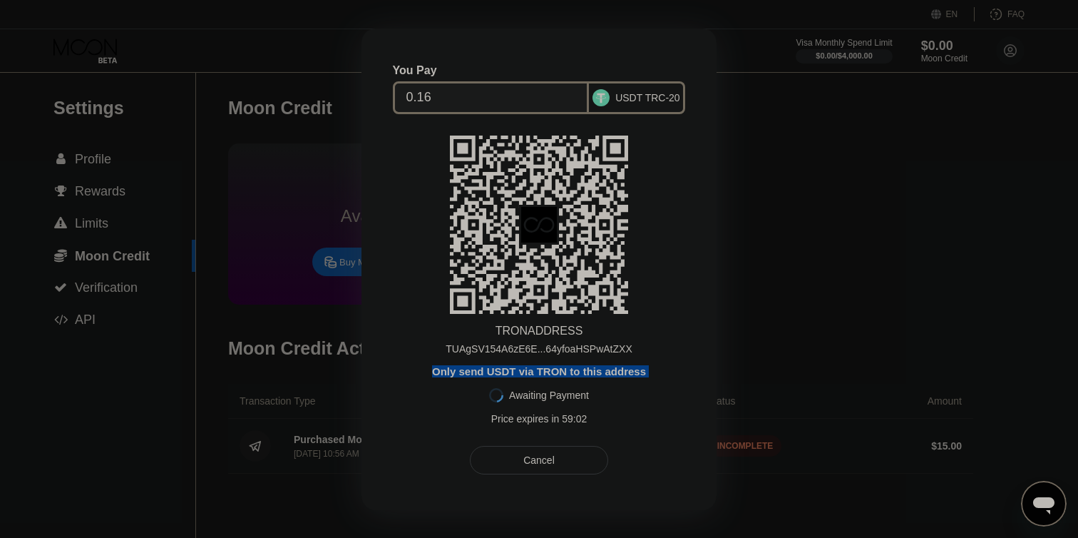
drag, startPoint x: 548, startPoint y: 361, endPoint x: 566, endPoint y: 385, distance: 29.5
click at [566, 385] on div "TRON ADDRESS TUAgSV154A6zE6E...64yfoaHSPwAtZXX Only send USDT via TRON to this …" at bounding box center [538, 283] width 281 height 296
click at [652, 162] on div "TRON ADDRESS TUAgSV154A6zE6E...64yfoaHSPwAtZXX Only send USDT via TRON to this …" at bounding box center [538, 283] width 281 height 296
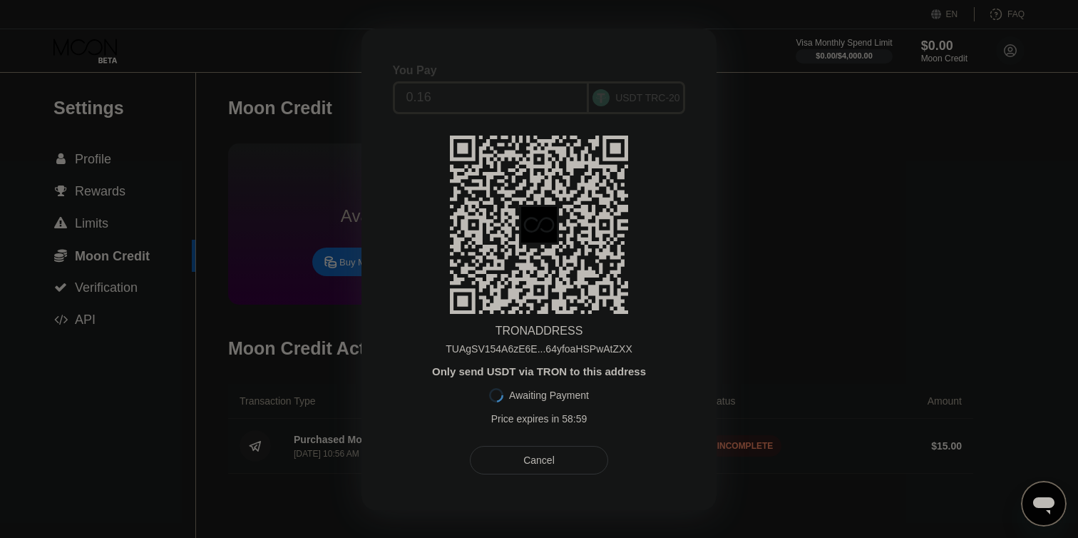
click at [646, 96] on div "USDT TRC-20" at bounding box center [647, 97] width 65 height 11
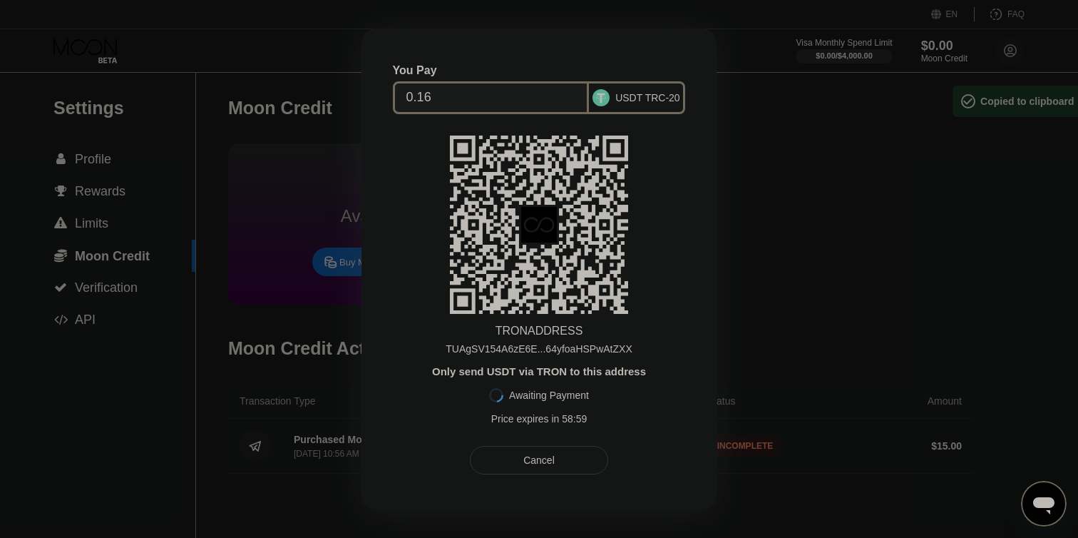
click at [657, 190] on div "TRON ADDRESS TUAgSV154A6zE6E...64yfoaHSPwAtZXX Only send USDT via TRON to this …" at bounding box center [538, 283] width 281 height 296
drag, startPoint x: 569, startPoint y: 342, endPoint x: 543, endPoint y: 354, distance: 28.4
click at [556, 351] on div "TUAgSV154A6zE6E...64yfoaHSPwAtZXX" at bounding box center [539, 345] width 186 height 17
click at [538, 351] on div "TUAgSV154A6zE6E...64yfoaHSPwAtZXX" at bounding box center [539, 348] width 186 height 11
click at [533, 347] on div "TUAgSV154A6zE6E...64yfoaHSPwAtZXX" at bounding box center [539, 348] width 186 height 11
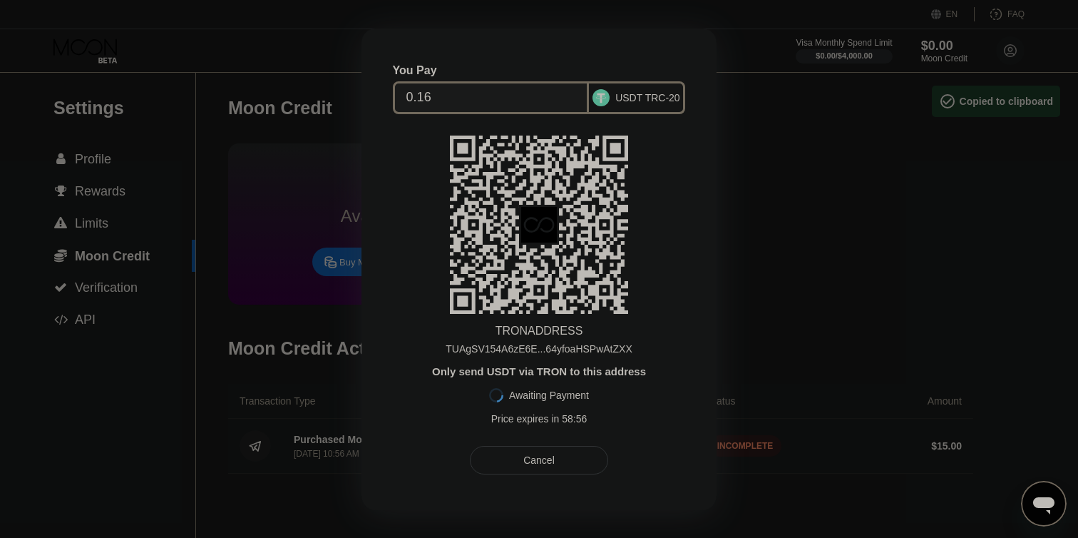
click at [939, 289] on div at bounding box center [539, 269] width 1078 height 538
click at [573, 461] on div "Cancel" at bounding box center [539, 460] width 138 height 29
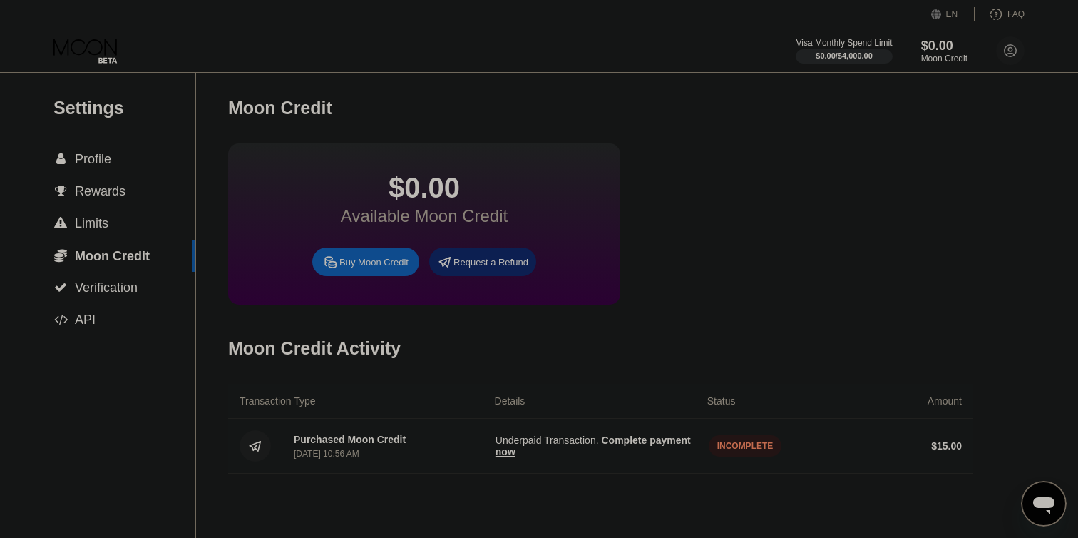
click at [819, 224] on div "$0.00 Available Moon Credit Buy Moon Credit Request a Refund" at bounding box center [600, 223] width 745 height 161
click at [347, 279] on div "$0.00 Available Moon Credit Buy Moon Credit Request a Refund" at bounding box center [424, 223] width 392 height 161
click at [352, 265] on div "Buy Moon Credit" at bounding box center [373, 262] width 69 height 12
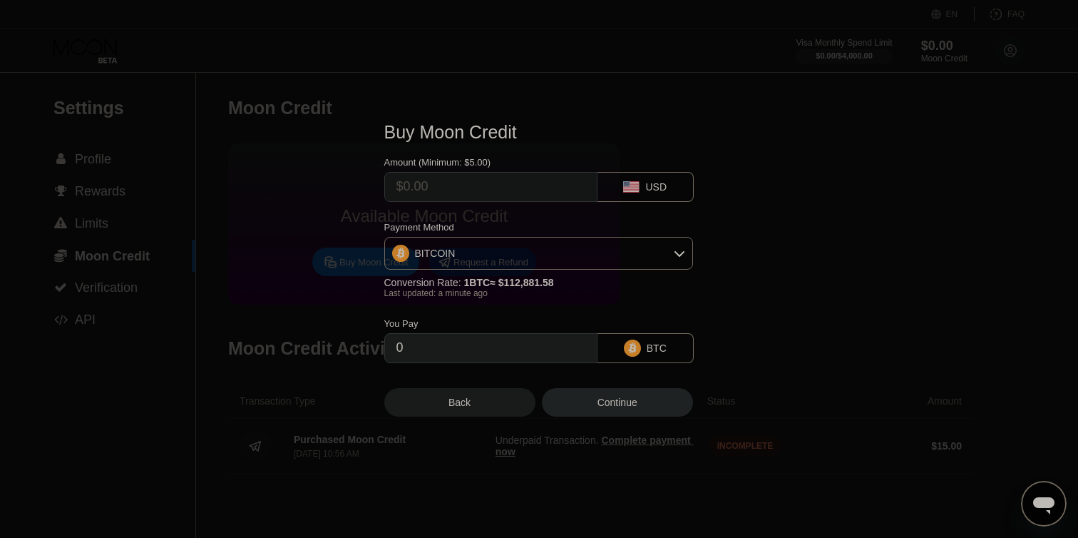
click at [475, 186] on input "text" at bounding box center [490, 187] width 189 height 29
type input "$1"
type input "0.00000886"
type input "$15"
type input "0.00013289"
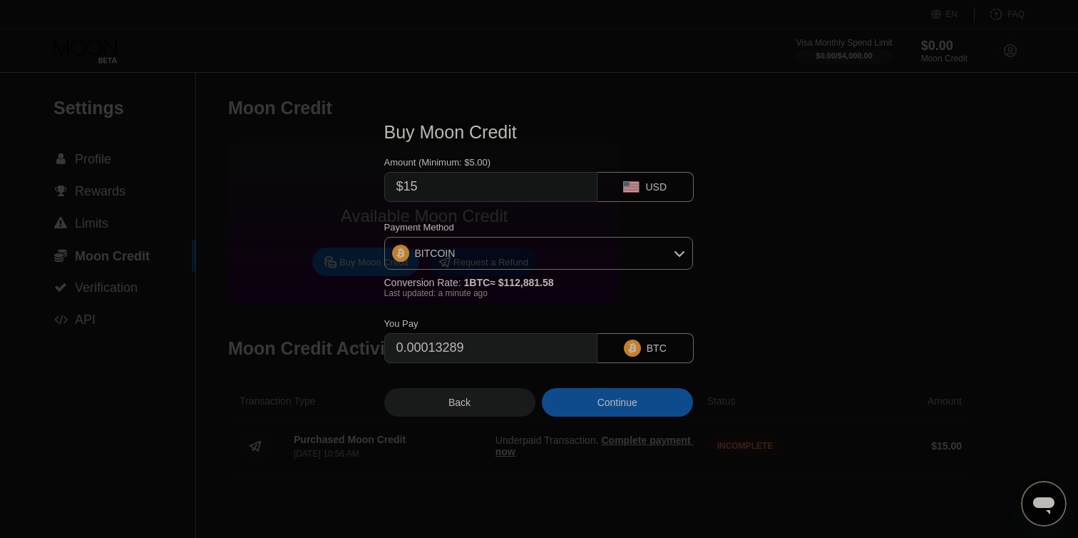
type input "$15"
click at [608, 250] on div "BITCOIN" at bounding box center [538, 253] width 307 height 29
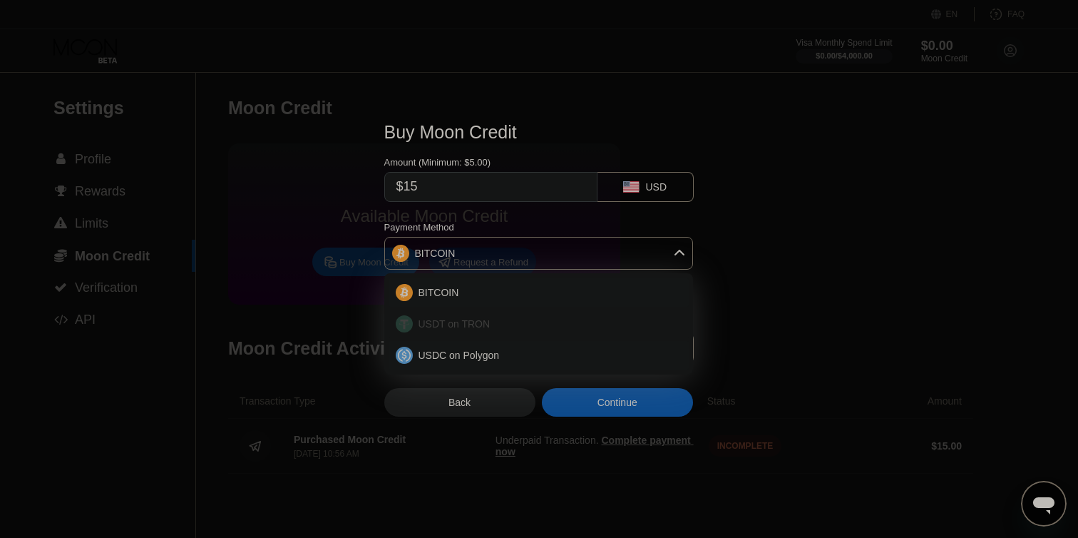
click at [576, 326] on div "USDT on TRON" at bounding box center [547, 323] width 269 height 11
type input "15.15"
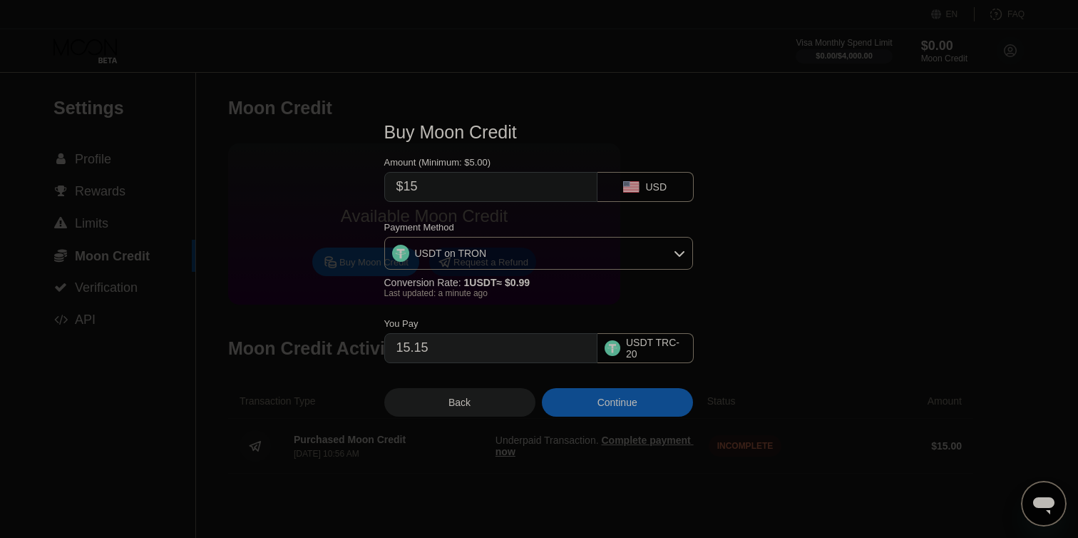
click at [585, 399] on div "Continue" at bounding box center [617, 402] width 151 height 29
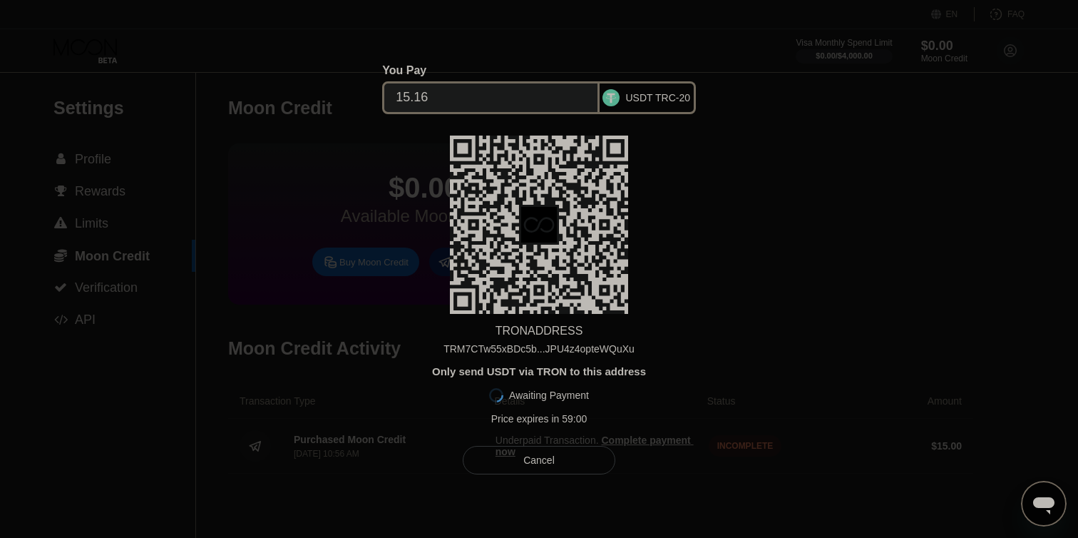
click at [584, 344] on div "TRM7CTw55xBDc5b...JPU4z4opteWQuXu" at bounding box center [538, 348] width 191 height 11
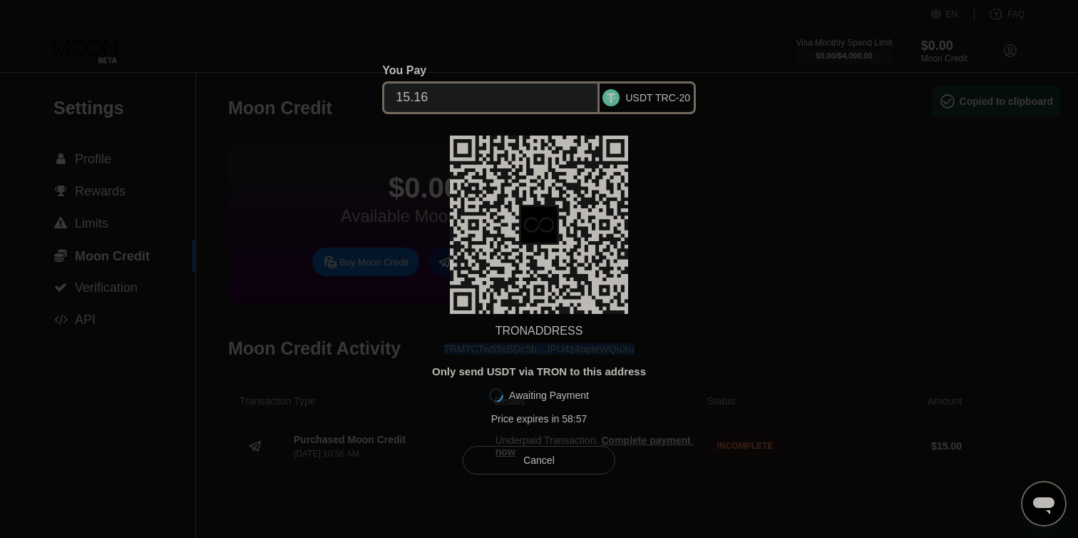
click at [584, 344] on div "TRM7CTw55xBDc5b...JPU4z4opteWQuXu" at bounding box center [538, 348] width 191 height 11
click at [644, 336] on div "TRON ADDRESS TRM7CTw55xBDc5b...JPU4z4opteWQuXu Only send USDT via TRON to this …" at bounding box center [539, 283] width 310 height 296
click at [625, 355] on div "TRON ADDRESS TRM7CTw55xBDc5b...JPU4z4opteWQuXu Only send USDT via TRON to this …" at bounding box center [539, 283] width 310 height 296
click at [619, 351] on div "TRM7CTw55xBDc5b...JPU4z4opteWQuXu" at bounding box center [538, 348] width 191 height 11
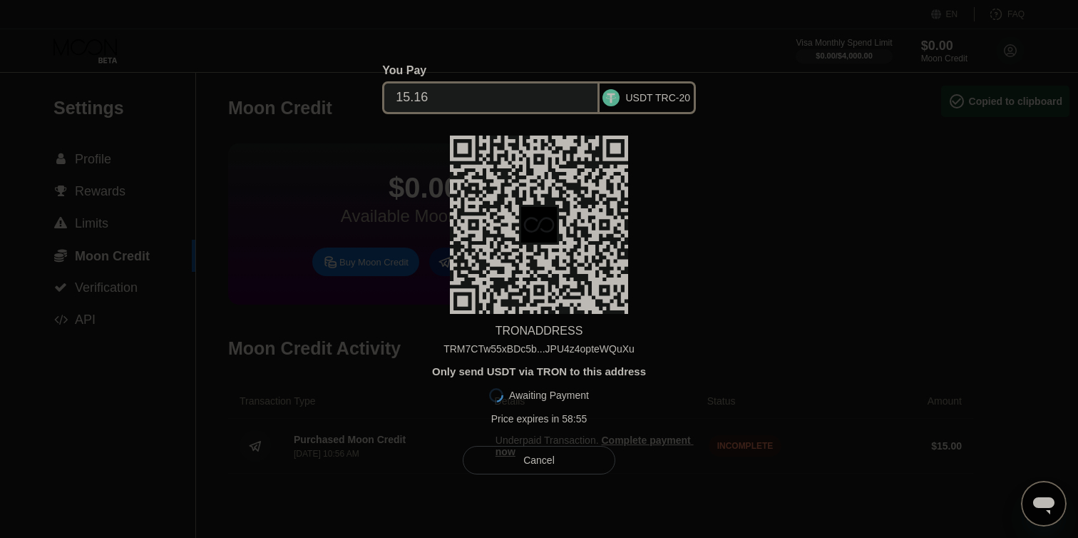
click at [615, 349] on div "TRM7CTw55xBDc5b...JPU4z4opteWQuXu" at bounding box center [538, 348] width 191 height 11
click at [536, 446] on div "You Pay 15.16 USDT TRC-20 TRON ADDRESS TRM7CTw55xBDc5b...JPU4z4opteWQuXu Only s…" at bounding box center [539, 269] width 310 height 410
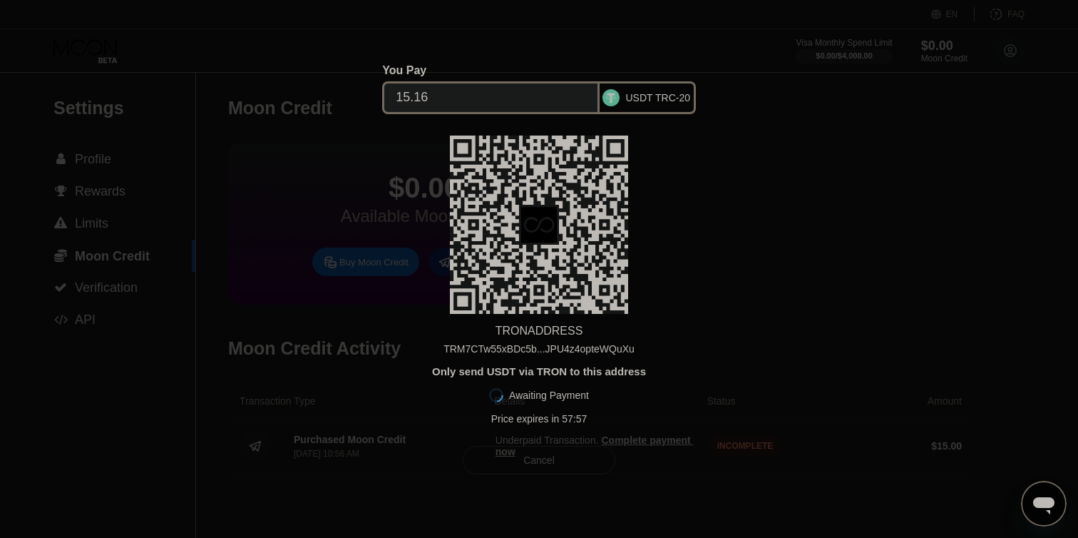
click at [535, 456] on div "Cancel" at bounding box center [538, 459] width 31 height 13
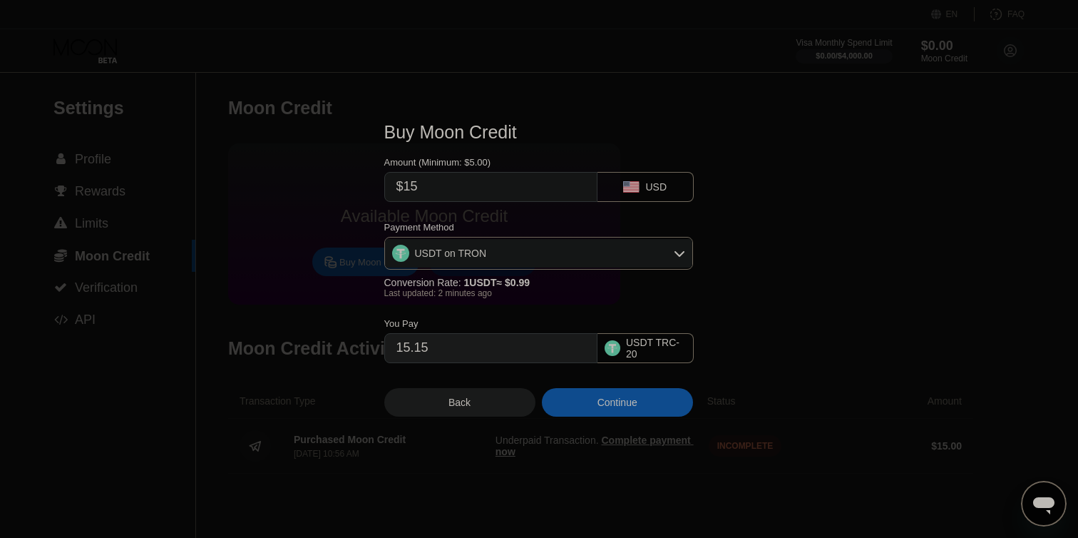
click at [464, 410] on div "Back" at bounding box center [459, 402] width 151 height 29
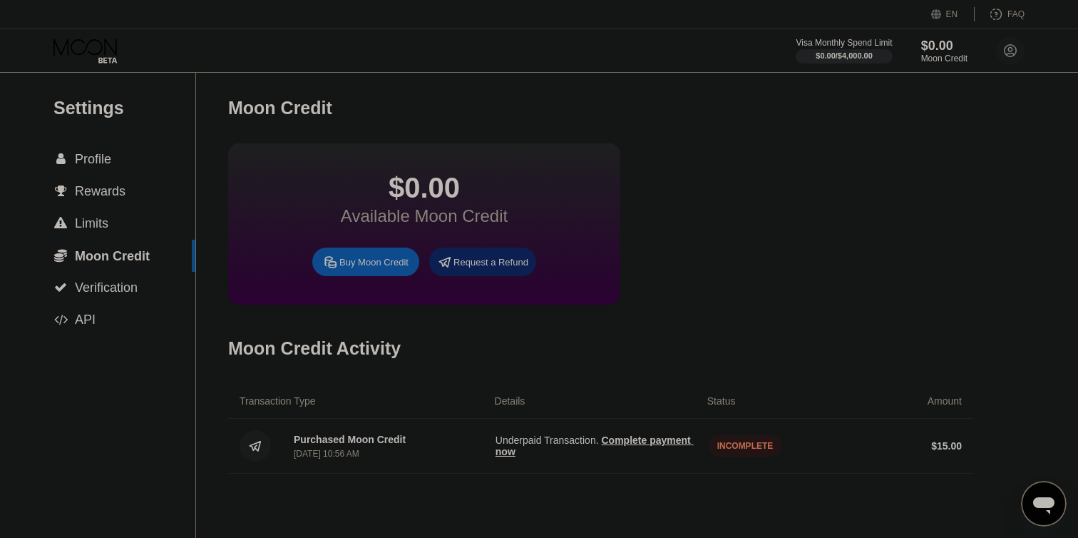
click at [627, 445] on span "Complete payment now" at bounding box center [594, 445] width 198 height 23
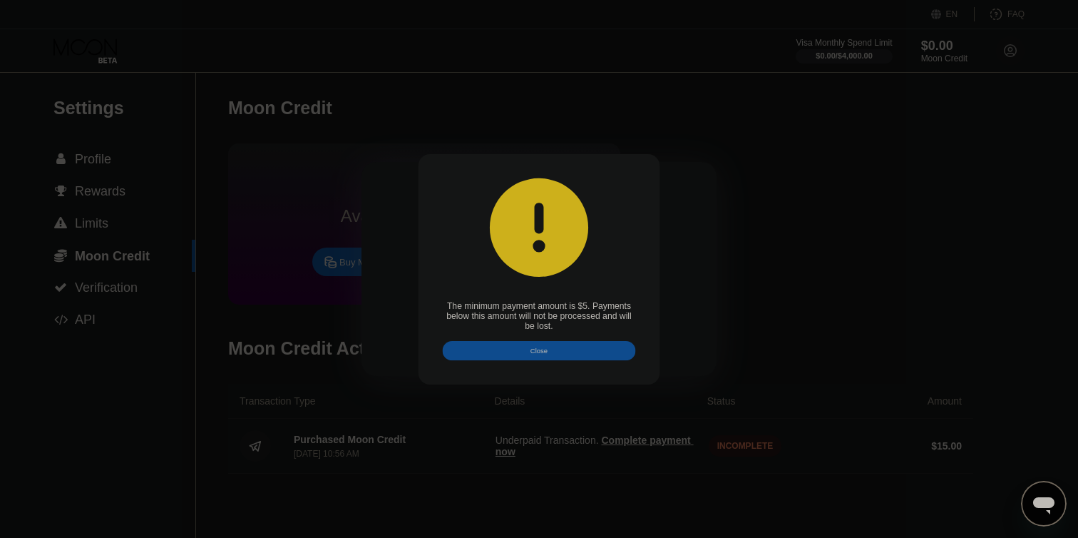
click at [634, 438] on div at bounding box center [539, 269] width 1078 height 538
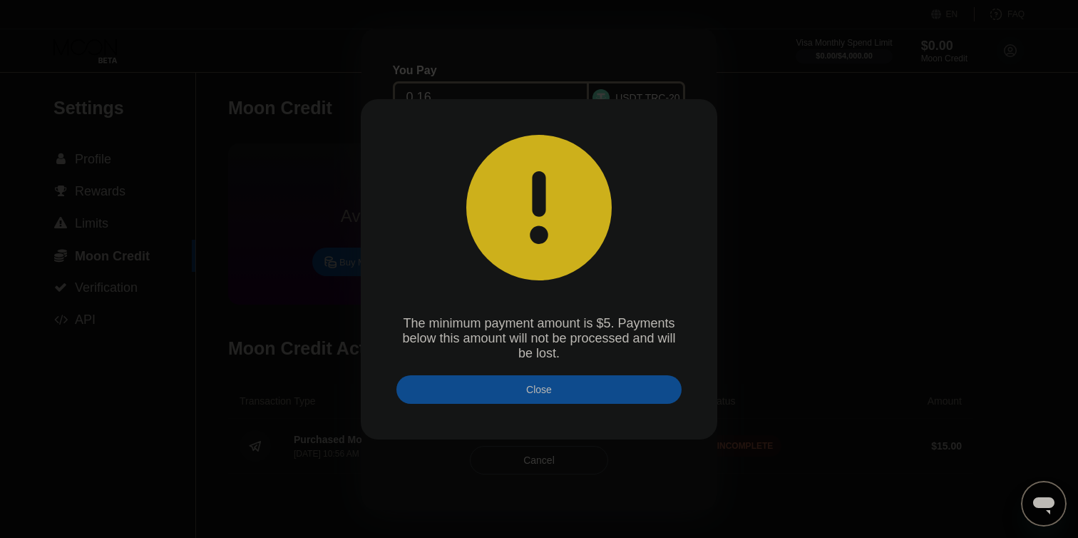
click at [604, 401] on div "Close" at bounding box center [538, 389] width 285 height 29
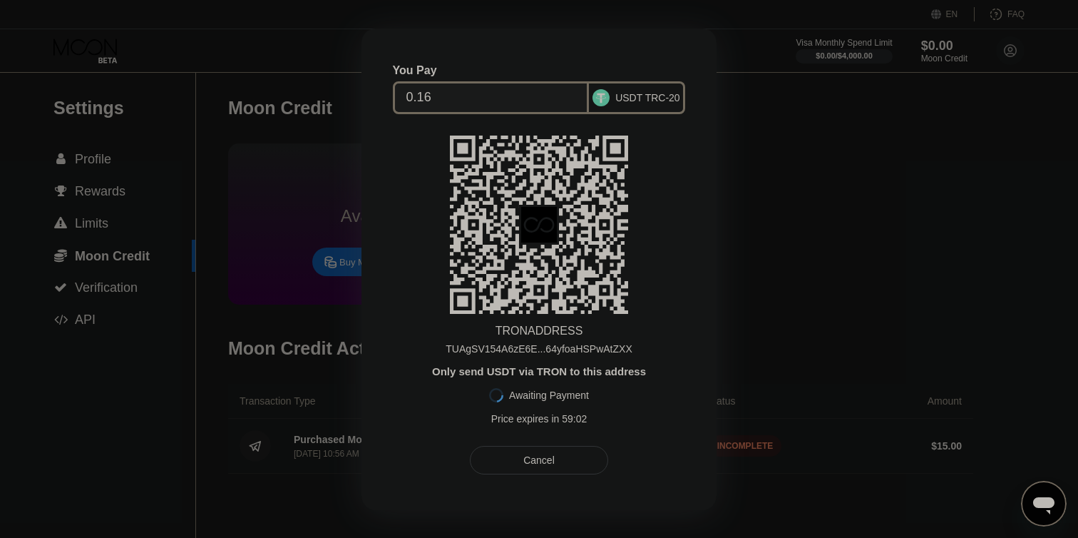
click at [578, 461] on div "Cancel" at bounding box center [539, 460] width 138 height 29
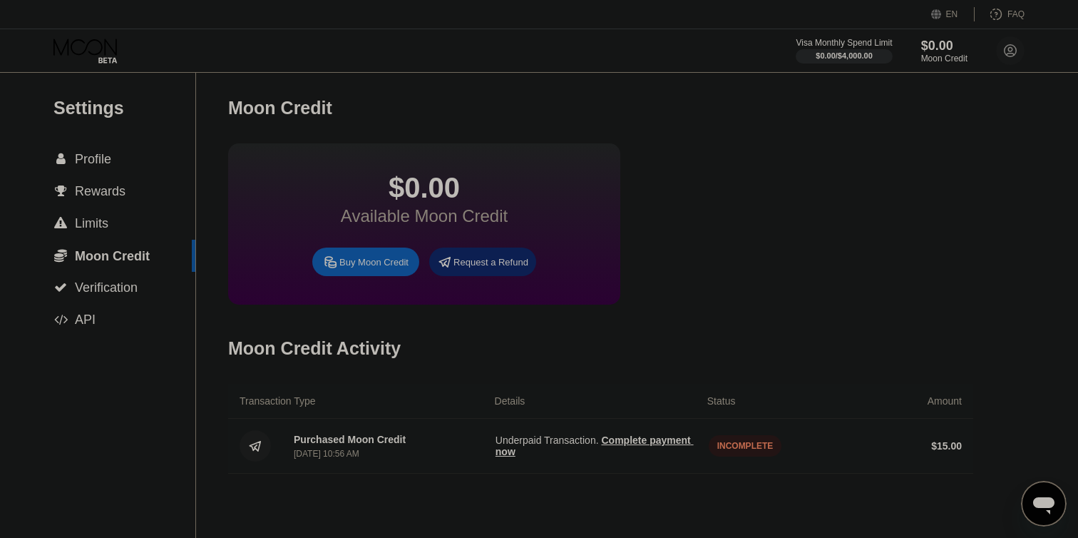
drag, startPoint x: 726, startPoint y: 297, endPoint x: 746, endPoint y: 303, distance: 21.0
click at [729, 298] on div "$0.00 Available Moon Credit Buy Moon Credit Request a Refund" at bounding box center [600, 223] width 745 height 161
click at [120, 212] on div " Limits" at bounding box center [97, 223] width 195 height 32
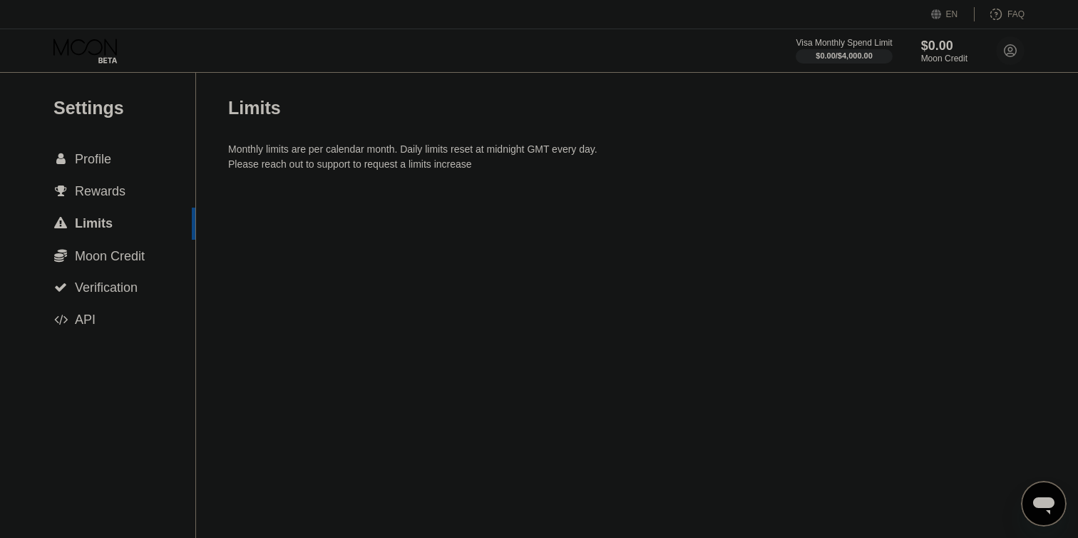
click at [150, 240] on div " Moon Credit" at bounding box center [97, 256] width 195 height 32
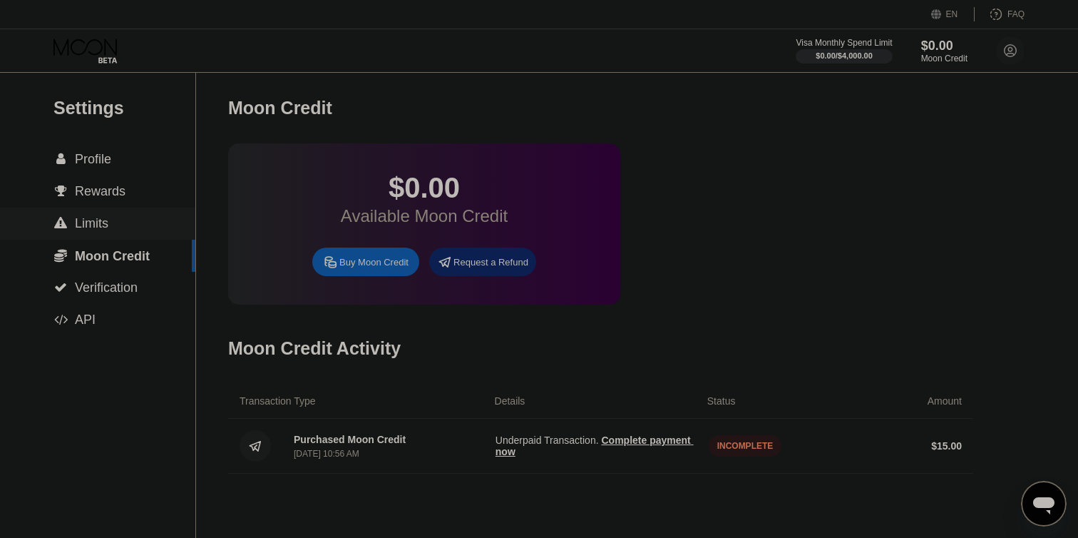
click at [835, 338] on div "Moon Credit Activity" at bounding box center [600, 348] width 745 height 71
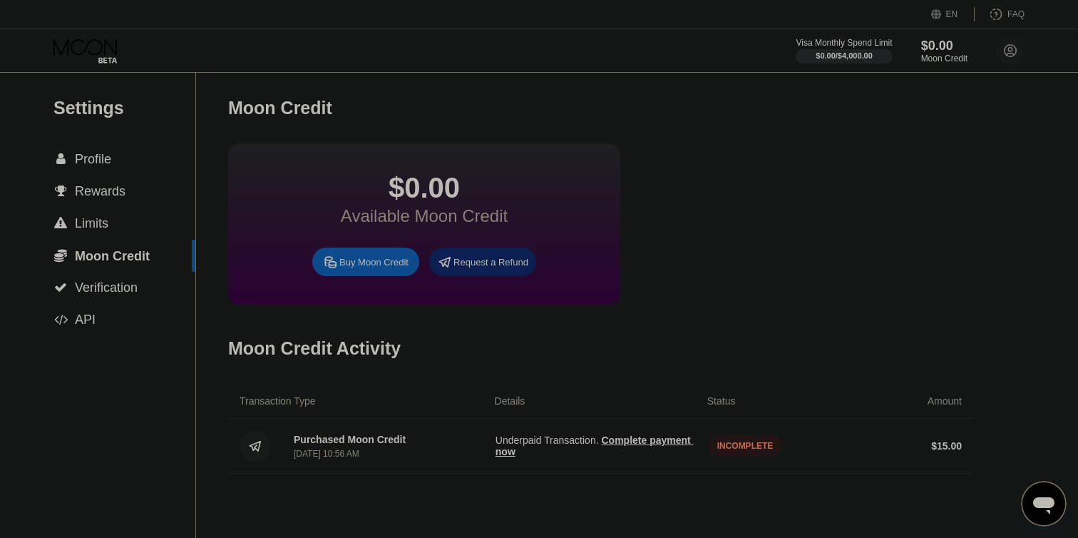
click at [551, 0] on html "EN Language Select an item Save FAQ Visa Monthly Spend Limit $0.00 / $4,000.00 …" at bounding box center [539, 269] width 1078 height 538
click at [621, 378] on div "Moon Credit Activity" at bounding box center [600, 348] width 745 height 71
click at [773, 287] on div "$0.00 Available Moon Credit Buy Moon Credit Request a Refund" at bounding box center [600, 223] width 745 height 161
click at [712, 348] on div "Moon Credit Activity" at bounding box center [600, 348] width 745 height 71
drag, startPoint x: 263, startPoint y: 400, endPoint x: 910, endPoint y: 505, distance: 655.7
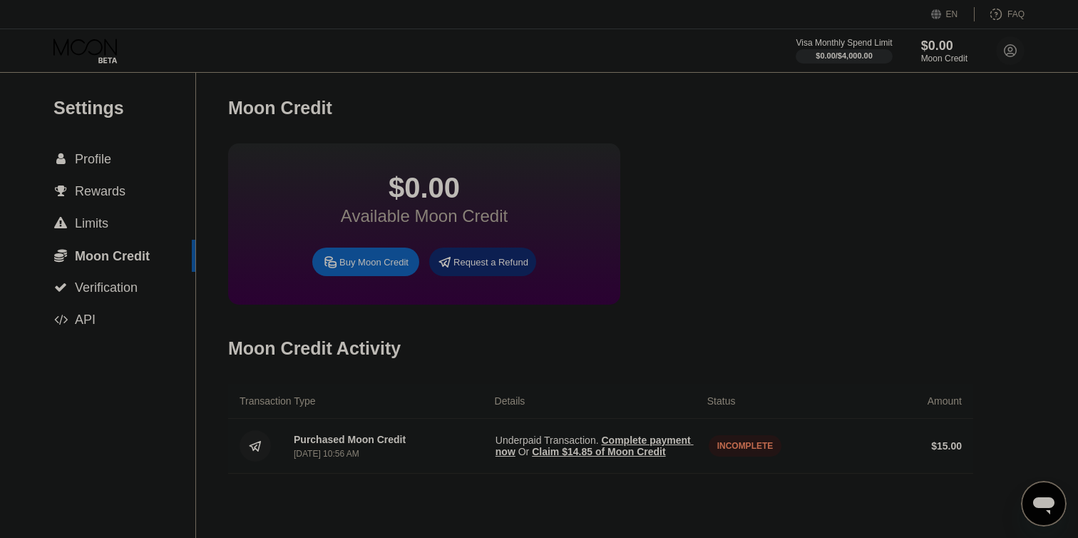
click at [910, 505] on div "Moon Credit $0.00 Available Moon Credit Buy Moon Credit Request a Refund Moon C…" at bounding box center [600, 305] width 745 height 465
drag, startPoint x: 243, startPoint y: 394, endPoint x: 836, endPoint y: 401, distance: 593.1
click at [830, 399] on div "Transaction Type Details Status Amount" at bounding box center [600, 401] width 745 height 35
click at [716, 409] on div "Transaction Type Details Status Amount" at bounding box center [600, 401] width 745 height 35
click at [726, 436] on div "Purchased Moon Credit [DATE] 10:56 AM Underpaid Transaction . Complete payment …" at bounding box center [600, 445] width 745 height 55
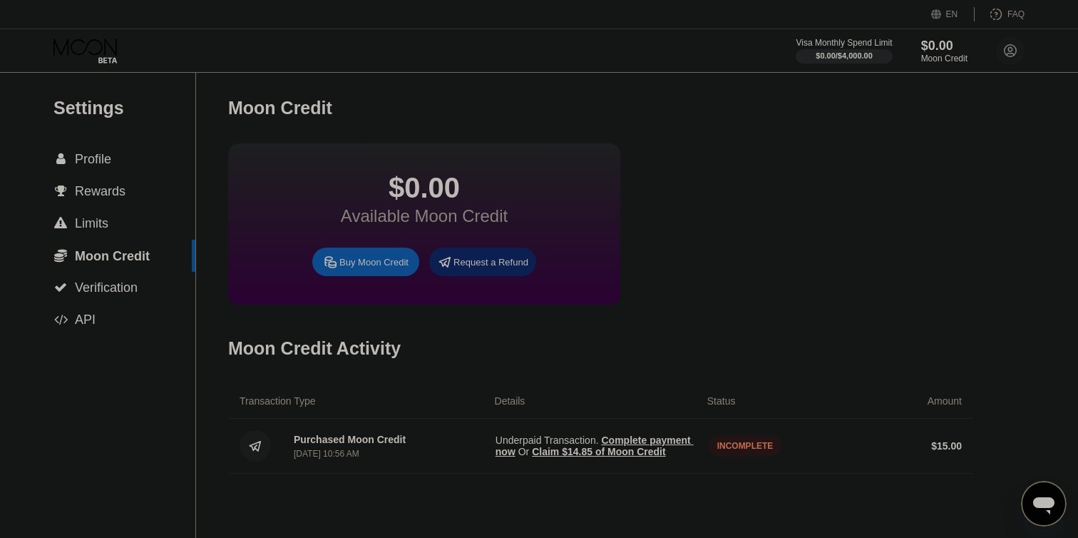
click at [614, 453] on span "Claim $14.85 of Moon Credit" at bounding box center [598, 451] width 133 height 11
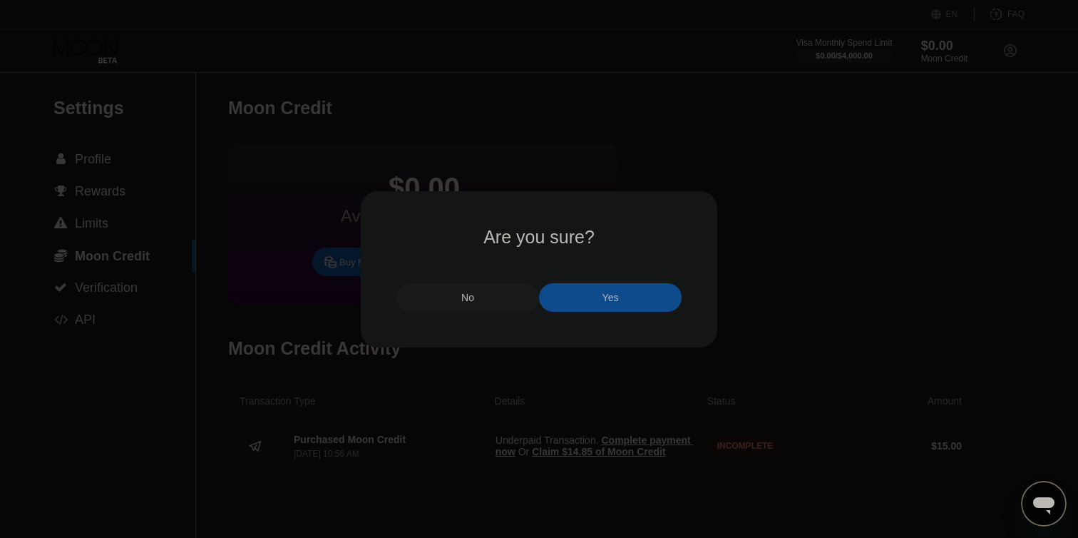
click at [443, 303] on div "No" at bounding box center [467, 297] width 143 height 29
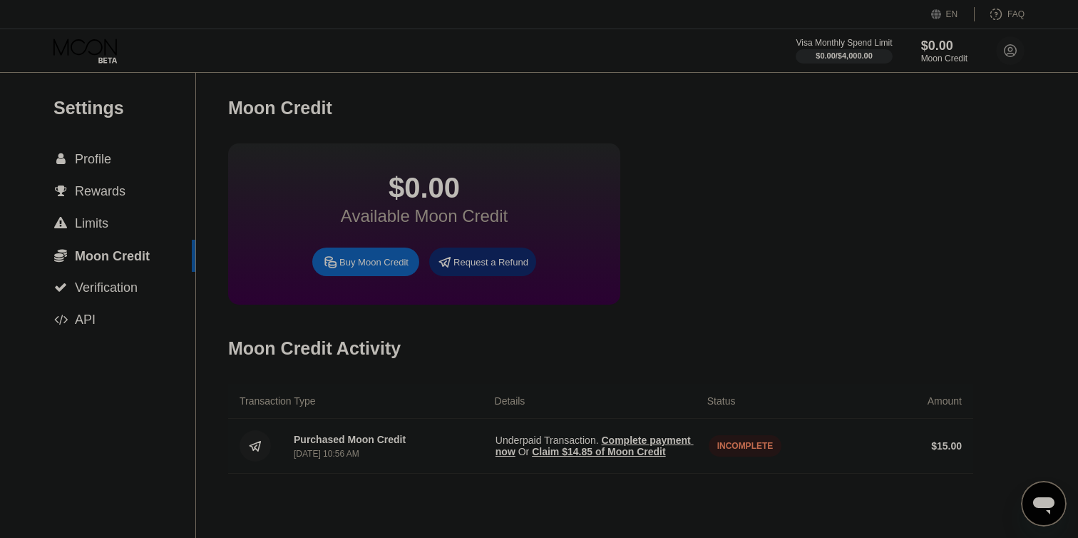
click at [629, 434] on span "Complete payment now" at bounding box center [594, 445] width 198 height 23
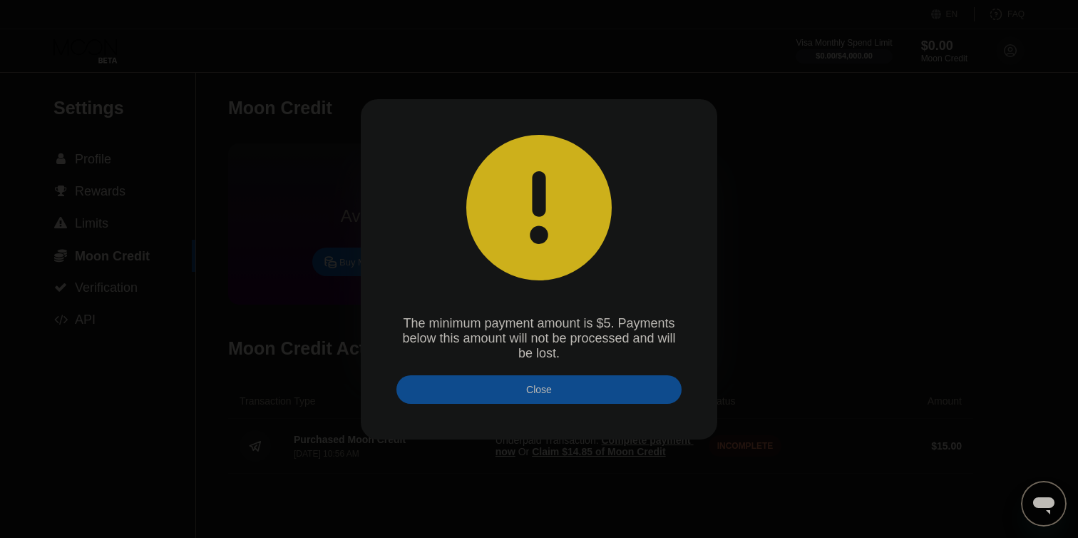
click at [572, 391] on div "Close" at bounding box center [538, 389] width 285 height 29
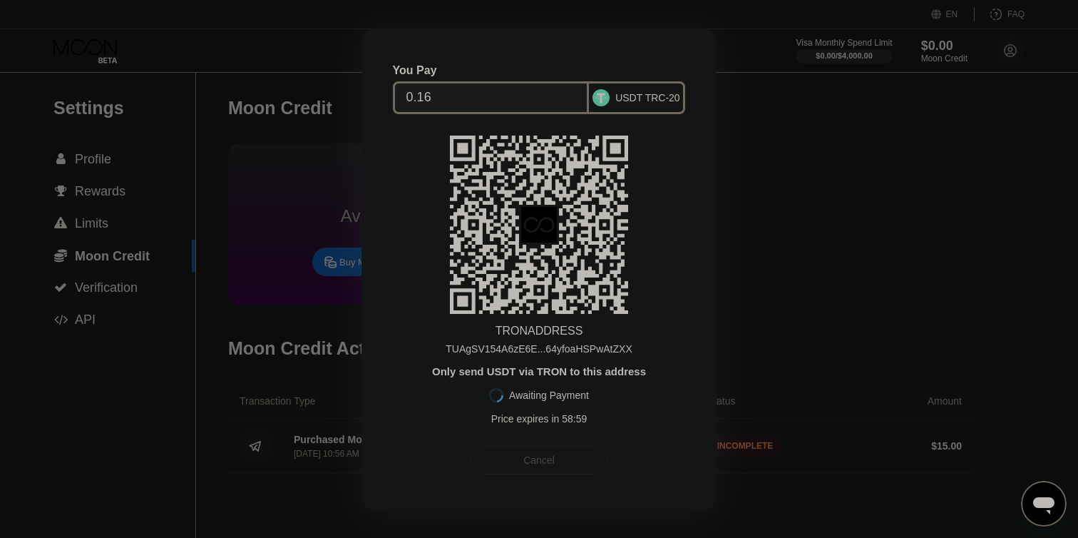
click at [545, 453] on div "Cancel" at bounding box center [539, 460] width 138 height 29
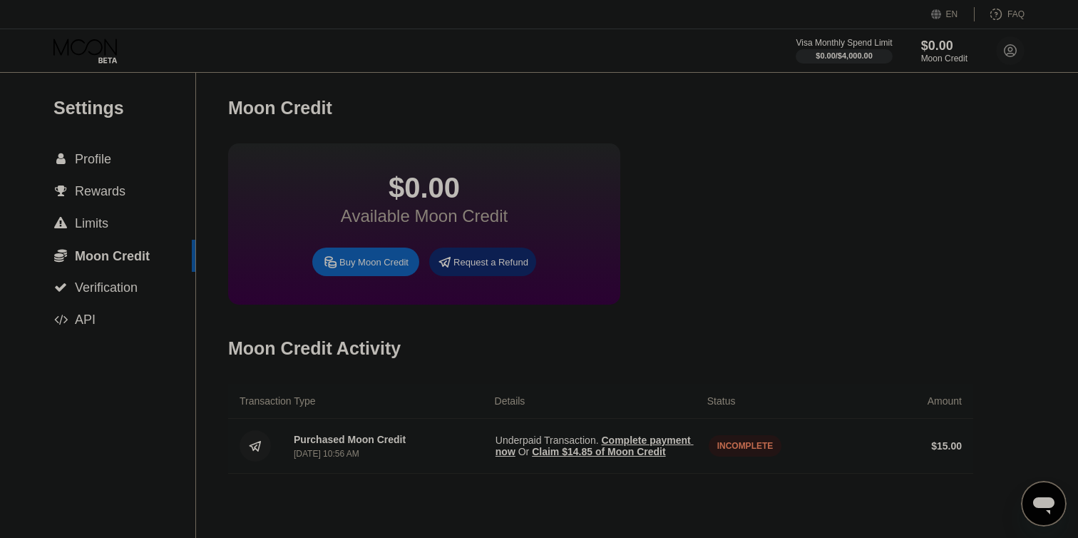
drag, startPoint x: 209, startPoint y: 446, endPoint x: 667, endPoint y: 479, distance: 458.8
click at [667, 479] on div "Settings  Profile  Rewards  Limits  Moon Credit  Verification  API Moon C…" at bounding box center [539, 305] width 1078 height 465
drag, startPoint x: 237, startPoint y: 401, endPoint x: 515, endPoint y: 454, distance: 283.0
click at [515, 454] on div "Transaction Type Details Status Amount Purchased Moon Credit [DATE] 10:56 AM Un…" at bounding box center [600, 429] width 745 height 90
drag, startPoint x: 538, startPoint y: 469, endPoint x: 468, endPoint y: 413, distance: 89.7
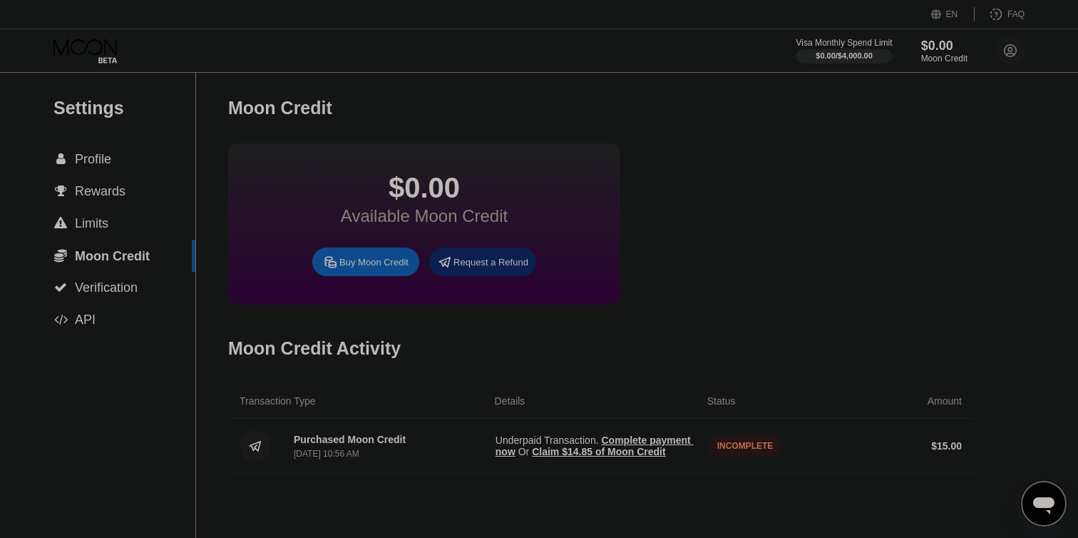
click at [468, 413] on div "Transaction Type Details Status Amount Purchased Moon Credit [DATE] 10:56 AM Un…" at bounding box center [600, 429] width 745 height 90
click at [787, 286] on div "$0.00 Available Moon Credit Buy Moon Credit Request a Refund" at bounding box center [600, 223] width 745 height 161
click at [642, 450] on span "Claim $14.85 of Moon Credit" at bounding box center [598, 451] width 133 height 11
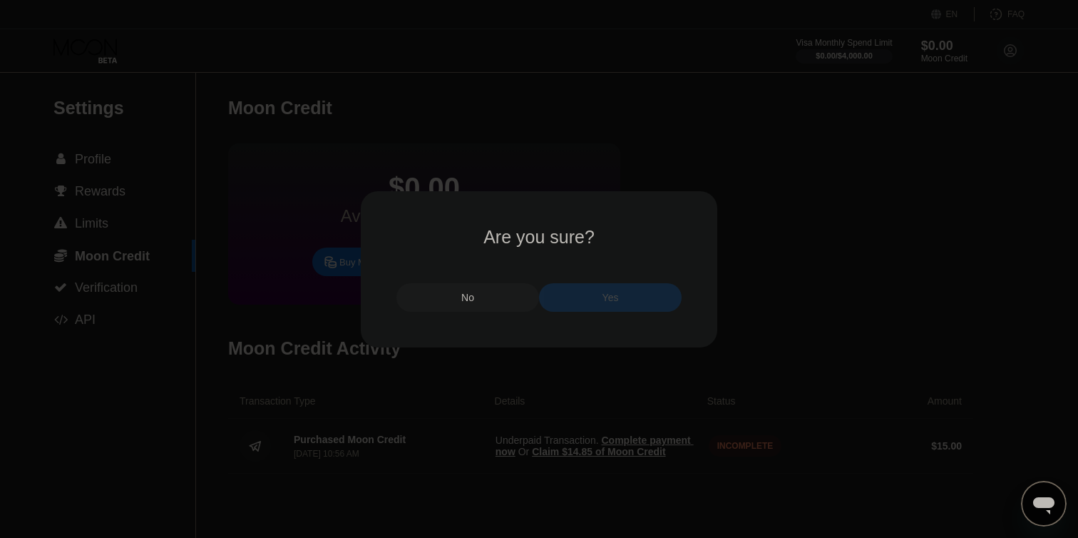
click at [609, 301] on div "Yes" at bounding box center [610, 297] width 16 height 13
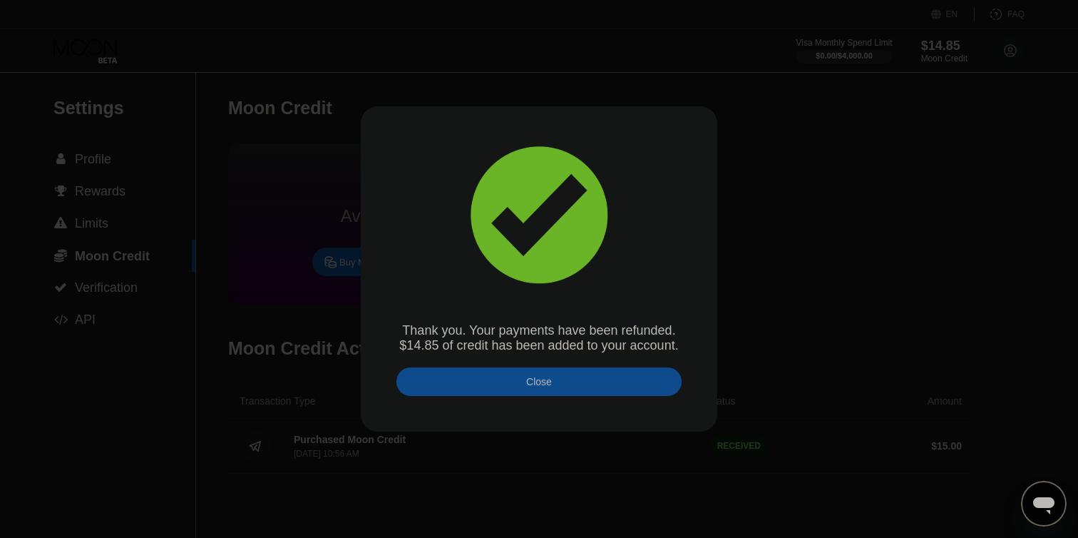
click at [619, 391] on div "Close" at bounding box center [538, 381] width 285 height 29
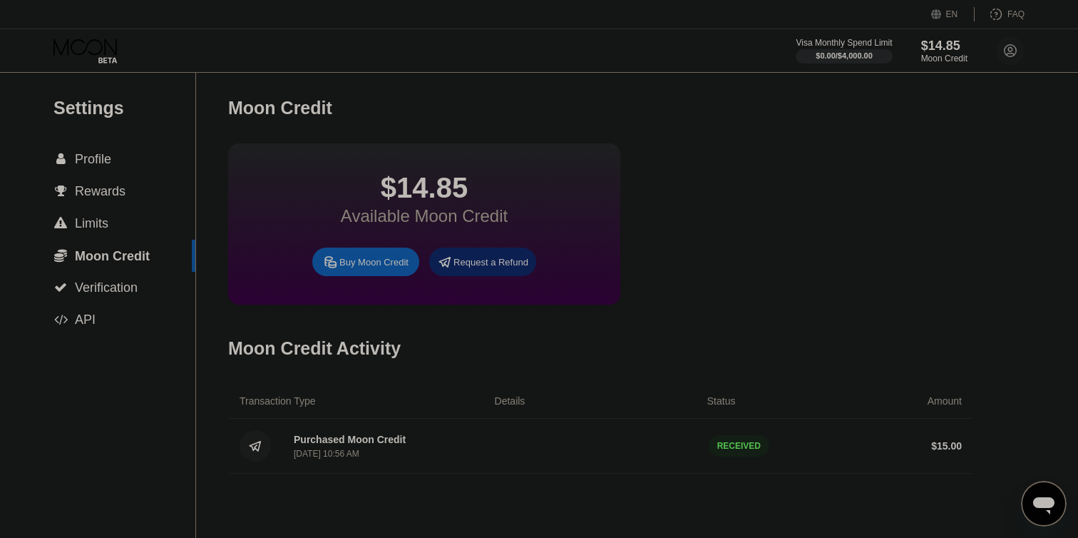
click at [736, 334] on div "Moon Credit Activity" at bounding box center [600, 348] width 745 height 71
click at [863, 244] on div "$14.85 Available Moon Credit Buy Moon Credit Request a Refund" at bounding box center [600, 223] width 745 height 161
click at [797, 250] on div "$14.85 Available Moon Credit Buy Moon Credit Request a Refund" at bounding box center [600, 223] width 745 height 161
drag, startPoint x: 816, startPoint y: 174, endPoint x: 983, endPoint y: 90, distance: 187.5
click at [851, 257] on div "$14.85 Available Moon Credit Buy Moon Credit Request a Refund" at bounding box center [600, 223] width 745 height 161
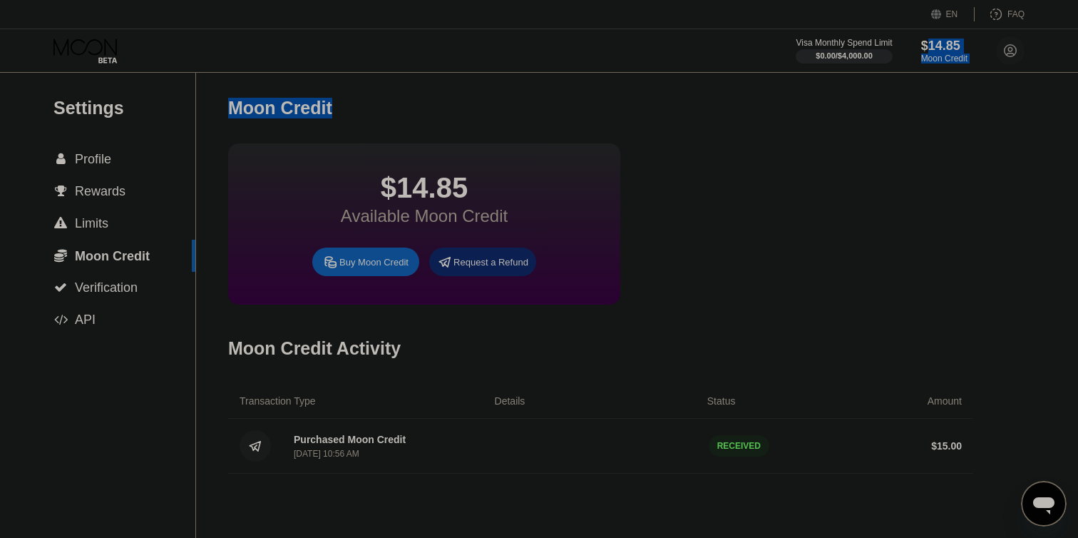
drag, startPoint x: 925, startPoint y: 43, endPoint x: 983, endPoint y: 110, distance: 88.5
click at [983, 110] on div "EN Language Select an item Save FAQ Visa Monthly Spend Limit $0.00 / $4,000.00 …" at bounding box center [539, 269] width 1078 height 538
click at [967, 138] on div "Moon Credit" at bounding box center [600, 108] width 745 height 71
click at [972, 158] on div "$14.85 Available Moon Credit Buy Moon Credit Request a Refund" at bounding box center [600, 223] width 745 height 161
click at [105, 161] on span "Profile" at bounding box center [93, 159] width 36 height 14
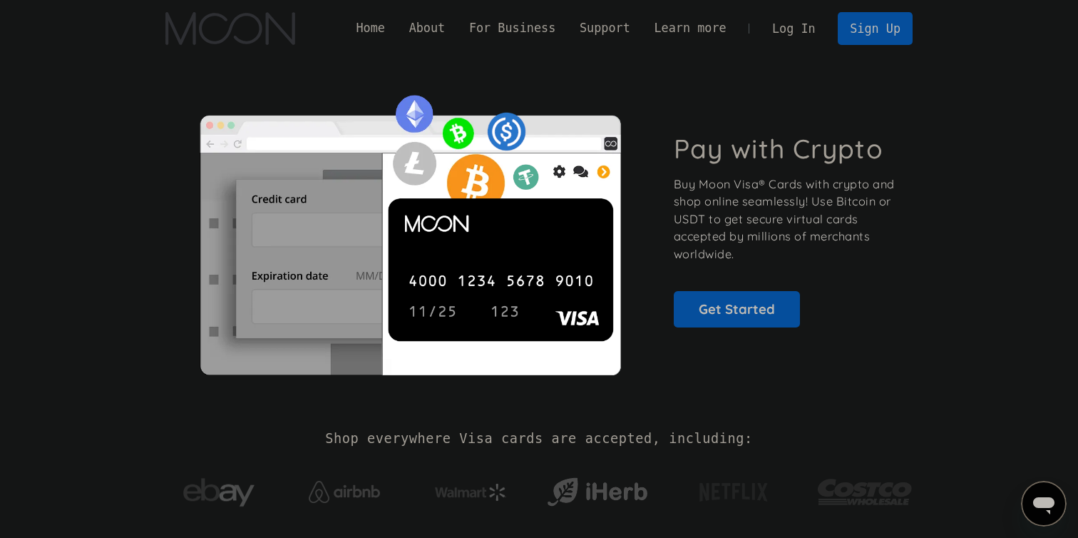
click at [778, 17] on link "Log In" at bounding box center [793, 28] width 67 height 31
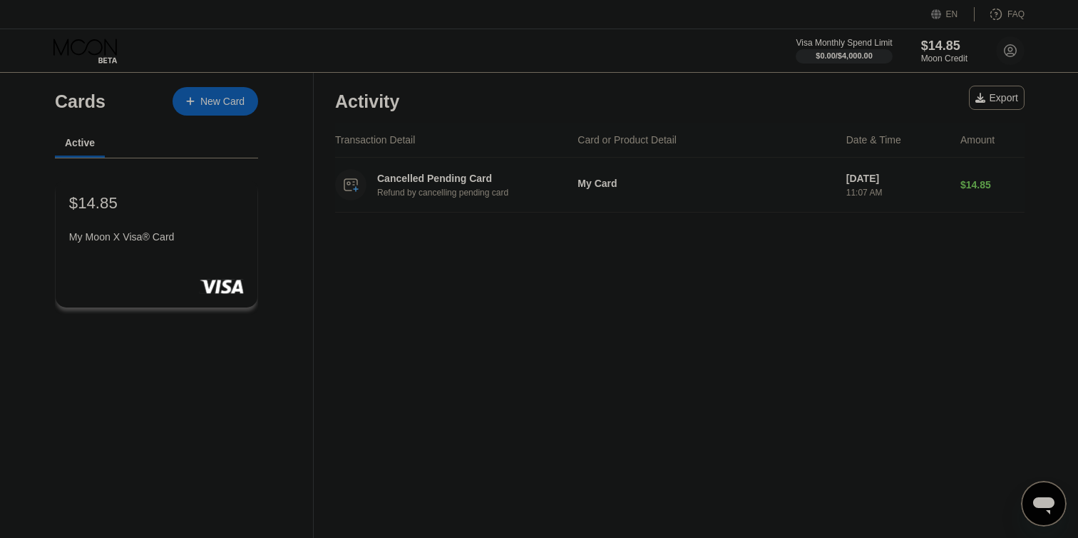
click at [128, 234] on div "My Moon X Visa® Card" at bounding box center [156, 236] width 175 height 11
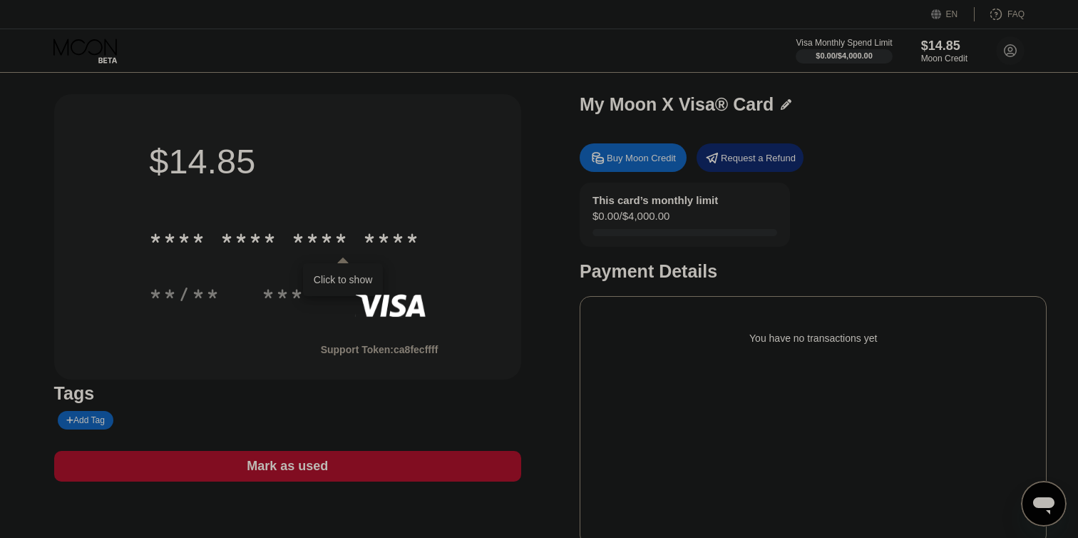
click at [286, 243] on div "* * * * * * * * * * * * ****" at bounding box center [284, 238] width 288 height 36
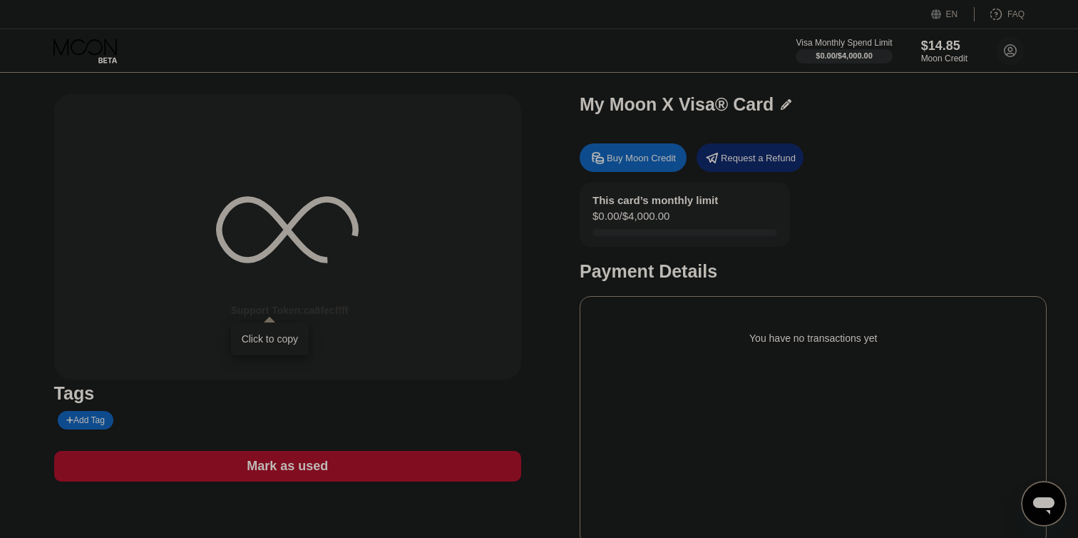
click at [299, 307] on div "Support Token: ca8fecffff" at bounding box center [290, 309] width 118 height 11
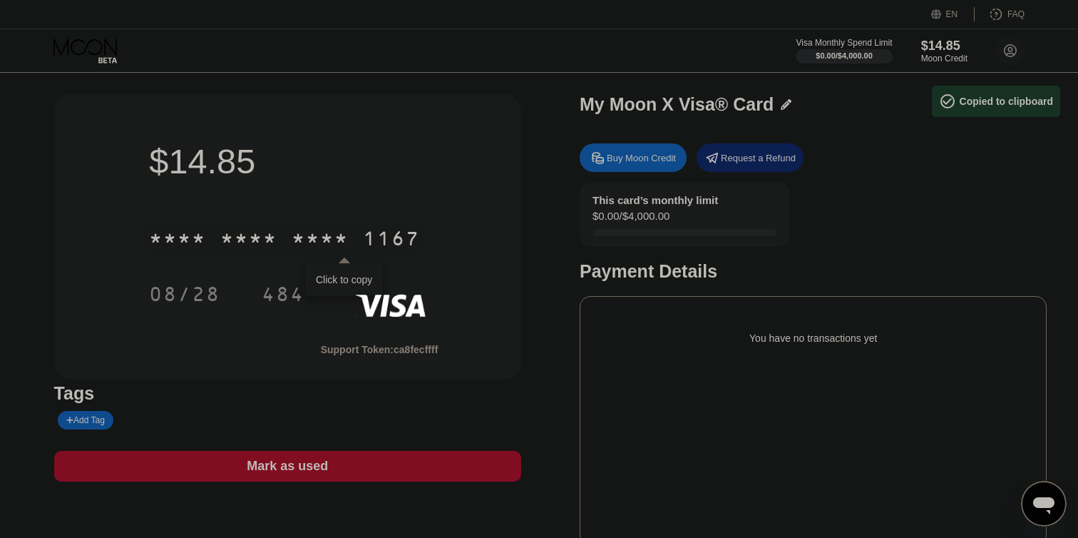
click at [441, 421] on div "Tags Add Tag" at bounding box center [287, 406] width 467 height 46
click at [335, 237] on div "* * * *" at bounding box center [320, 240] width 57 height 23
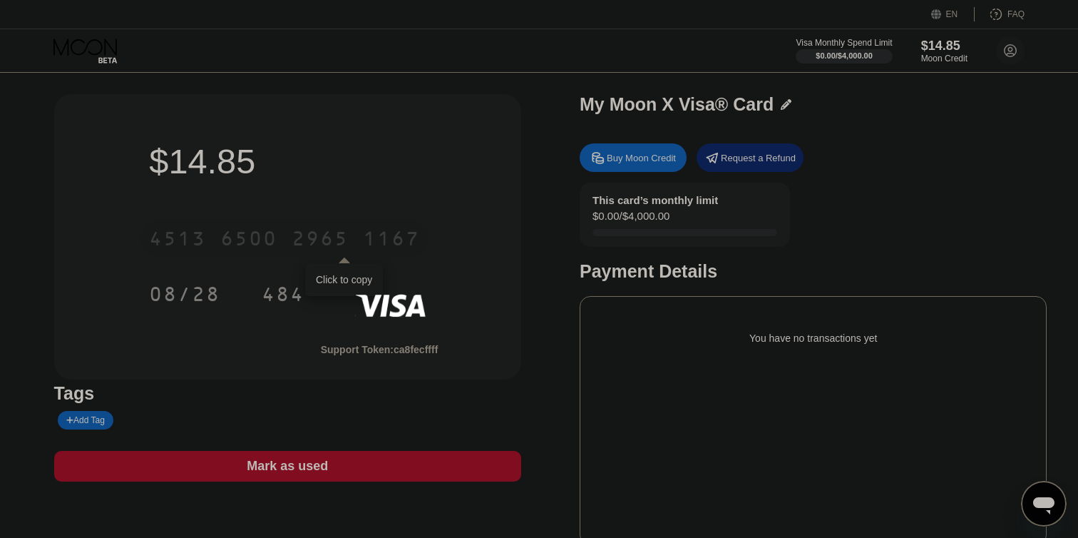
click at [326, 238] on div "2965" at bounding box center [320, 240] width 57 height 23
click at [313, 234] on div "* * * *" at bounding box center [320, 240] width 57 height 23
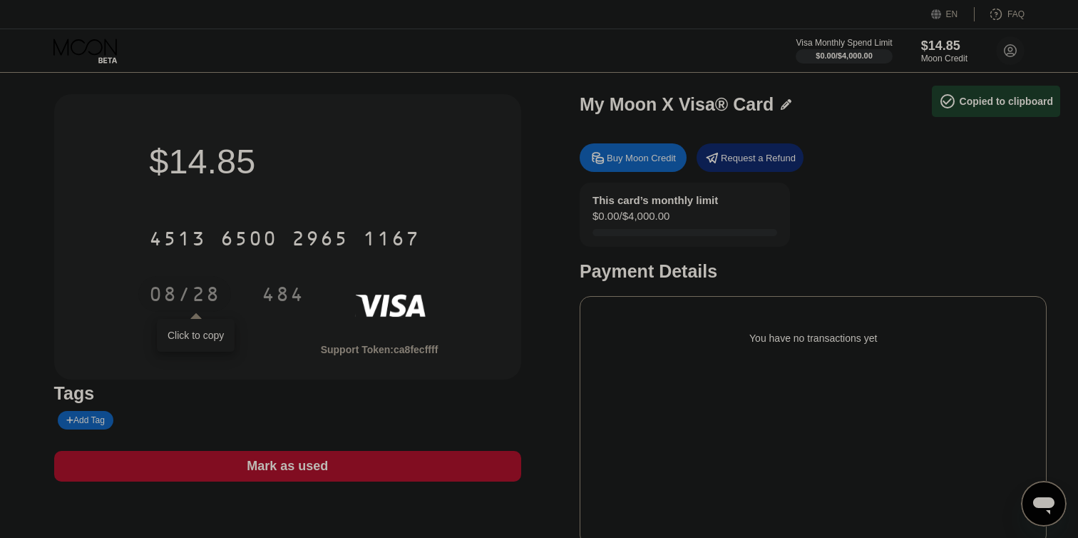
click at [185, 304] on div "08/28" at bounding box center [184, 295] width 71 height 23
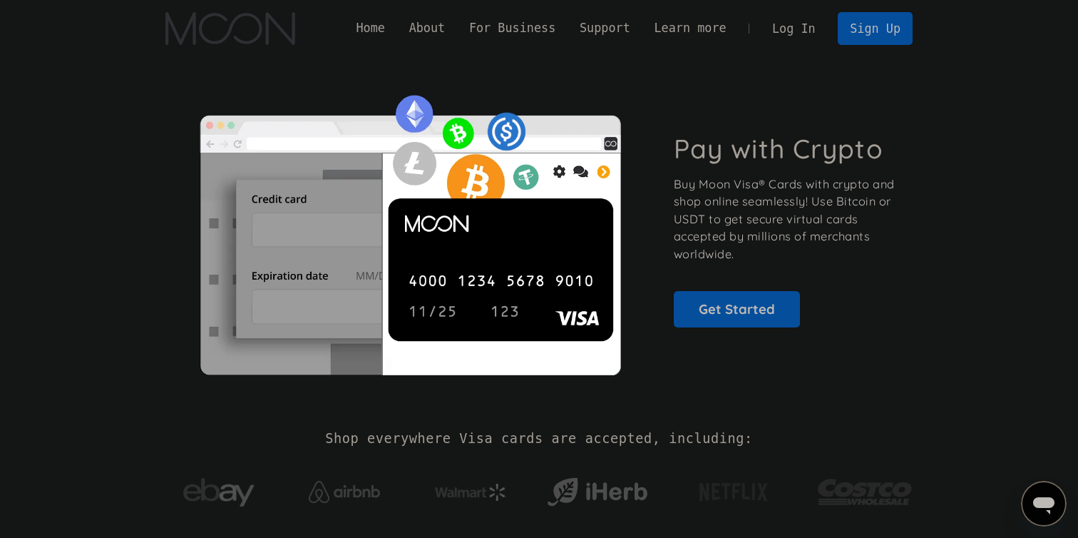
click at [802, 19] on link "Log In" at bounding box center [793, 28] width 67 height 31
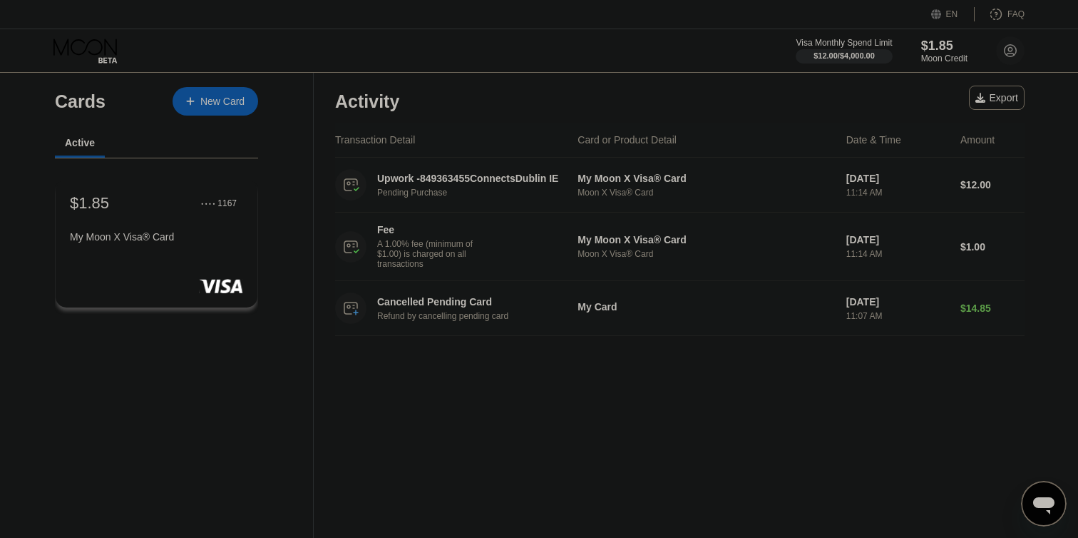
click at [779, 443] on div "Activity Export Transaction Detail Card or Product Detail Date & Time Amount Up…" at bounding box center [680, 305] width 732 height 465
